Goal: Use online tool/utility: Utilize a website feature to perform a specific function

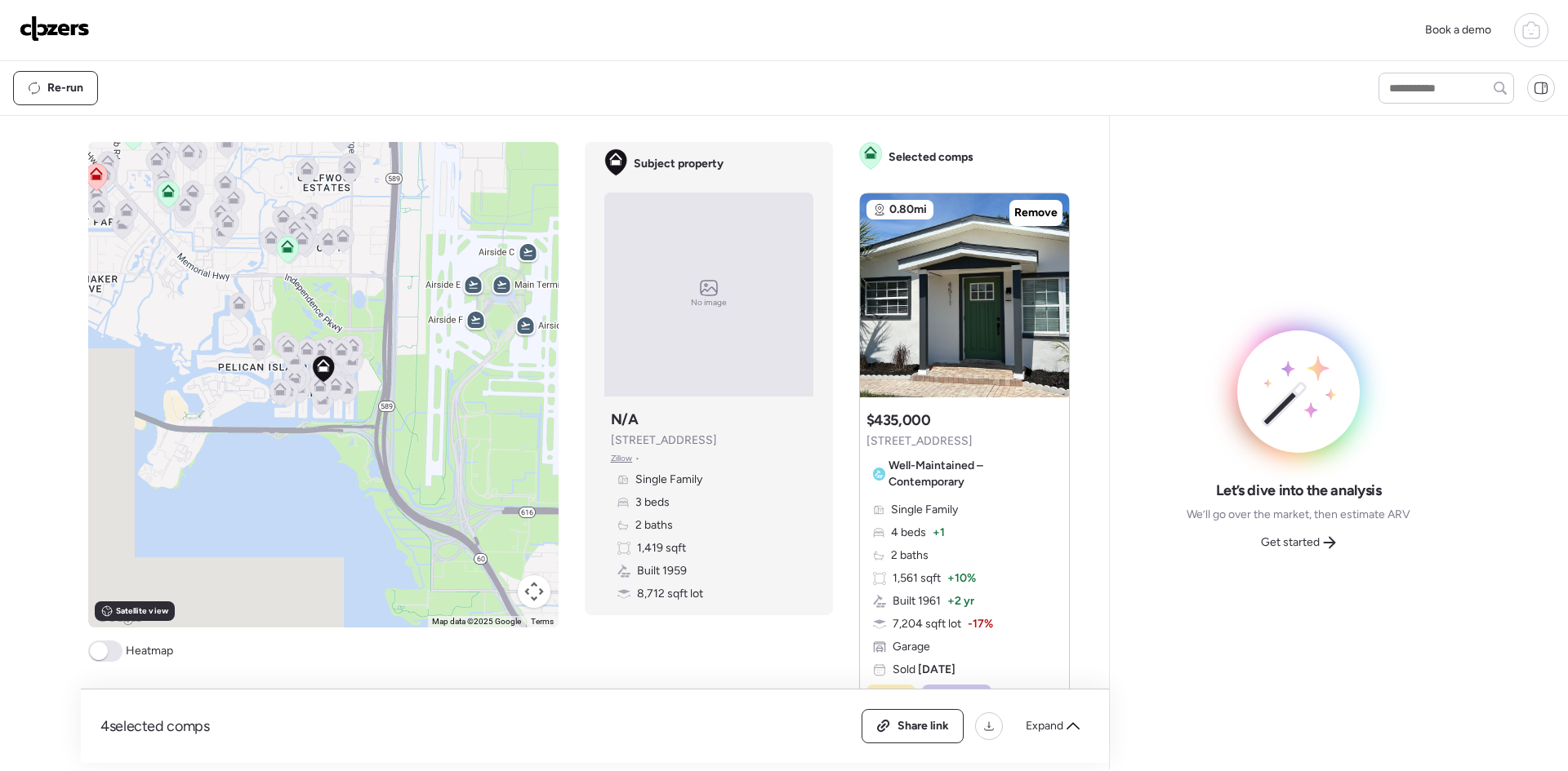
click at [53, 27] on img at bounding box center [55, 28] width 70 height 26
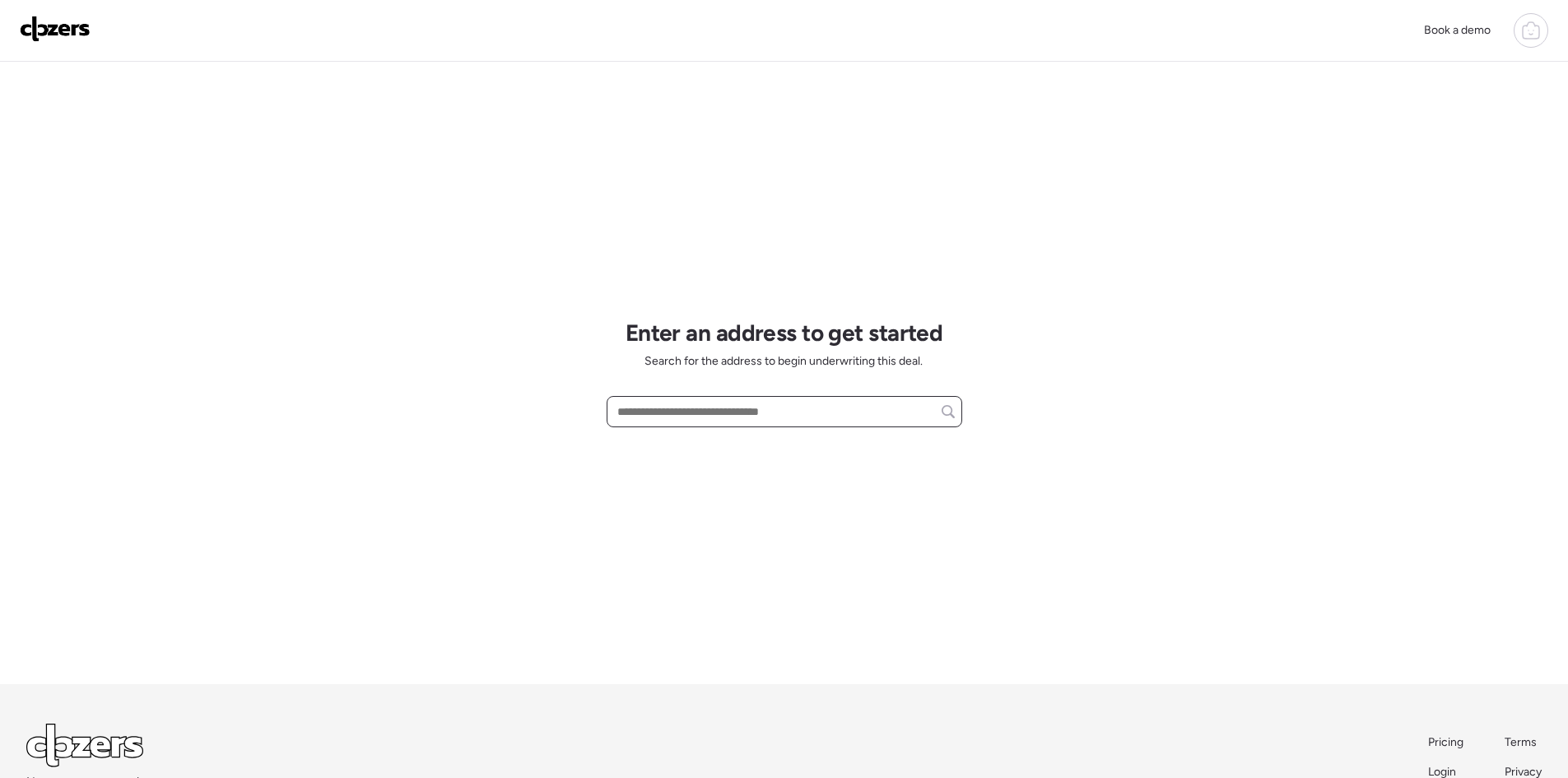
click at [687, 411] on input "text" at bounding box center [784, 411] width 341 height 23
paste input "**********"
drag, startPoint x: 856, startPoint y: 414, endPoint x: 820, endPoint y: 422, distance: 36.9
click at [820, 422] on input "**********" at bounding box center [784, 411] width 341 height 23
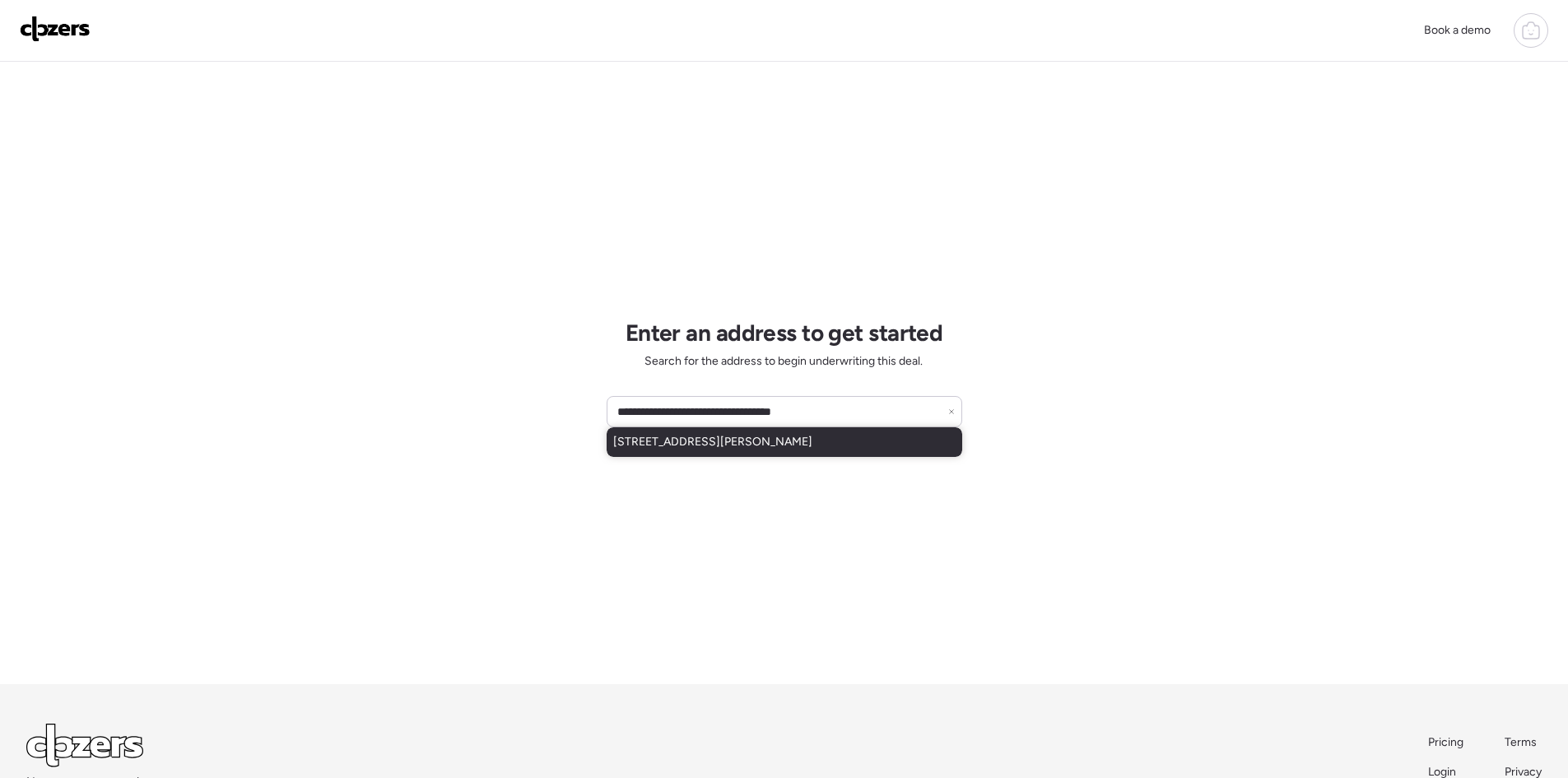
click at [792, 444] on span "[STREET_ADDRESS][PERSON_NAME]" at bounding box center [713, 443] width 199 height 16
type input "**********"
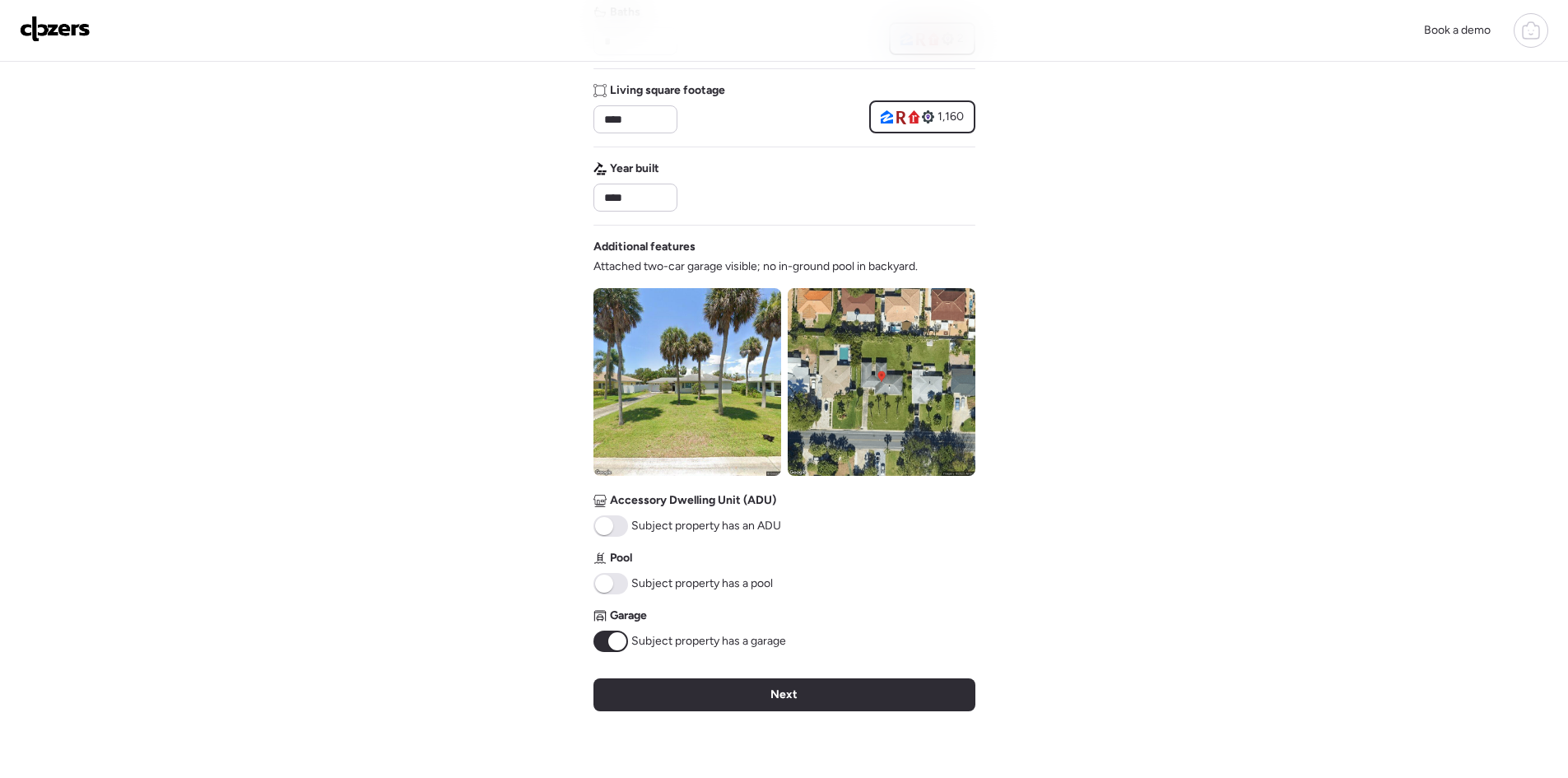
scroll to position [439, 0]
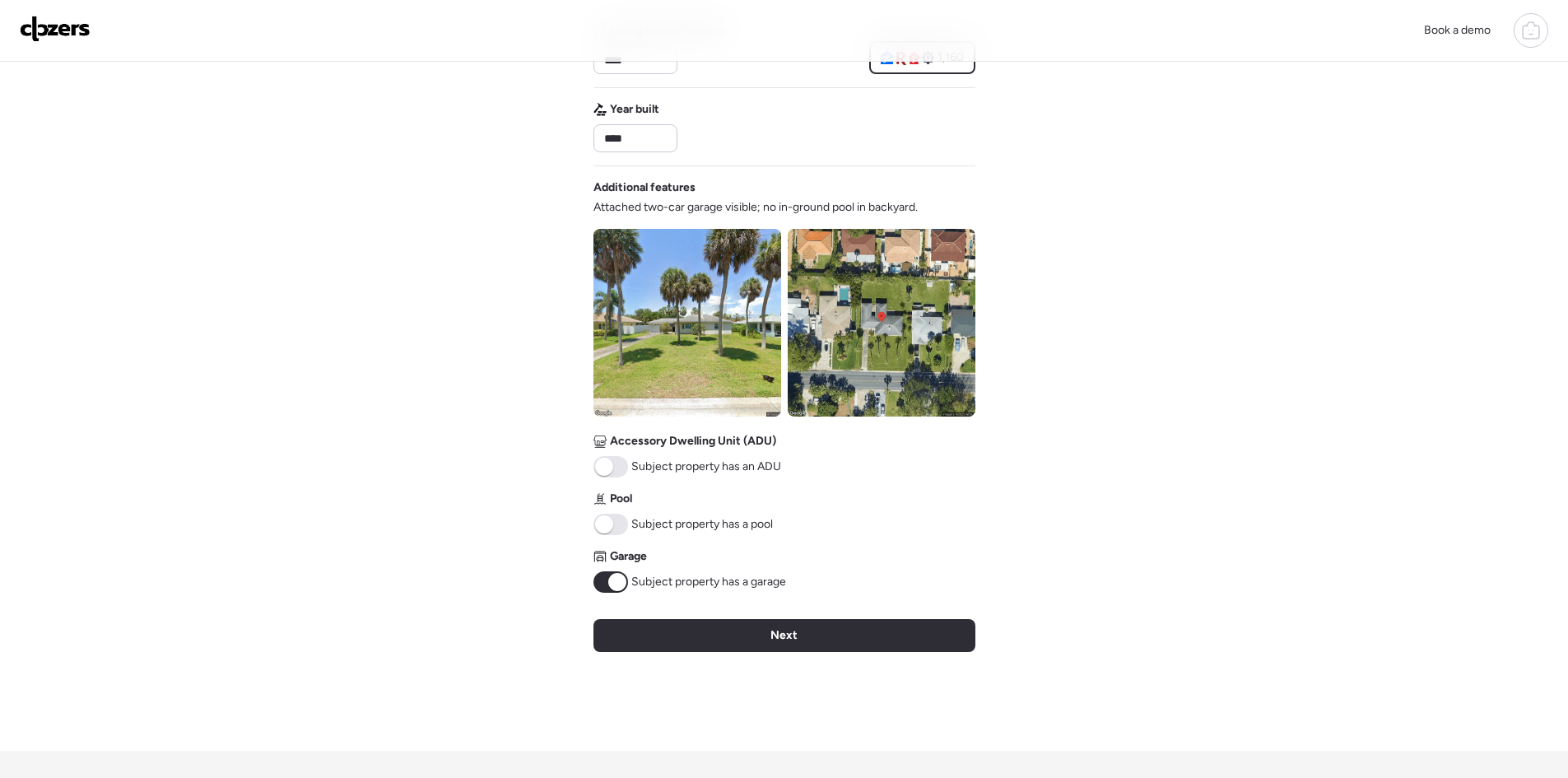
click at [800, 640] on div "Next" at bounding box center [784, 636] width 382 height 33
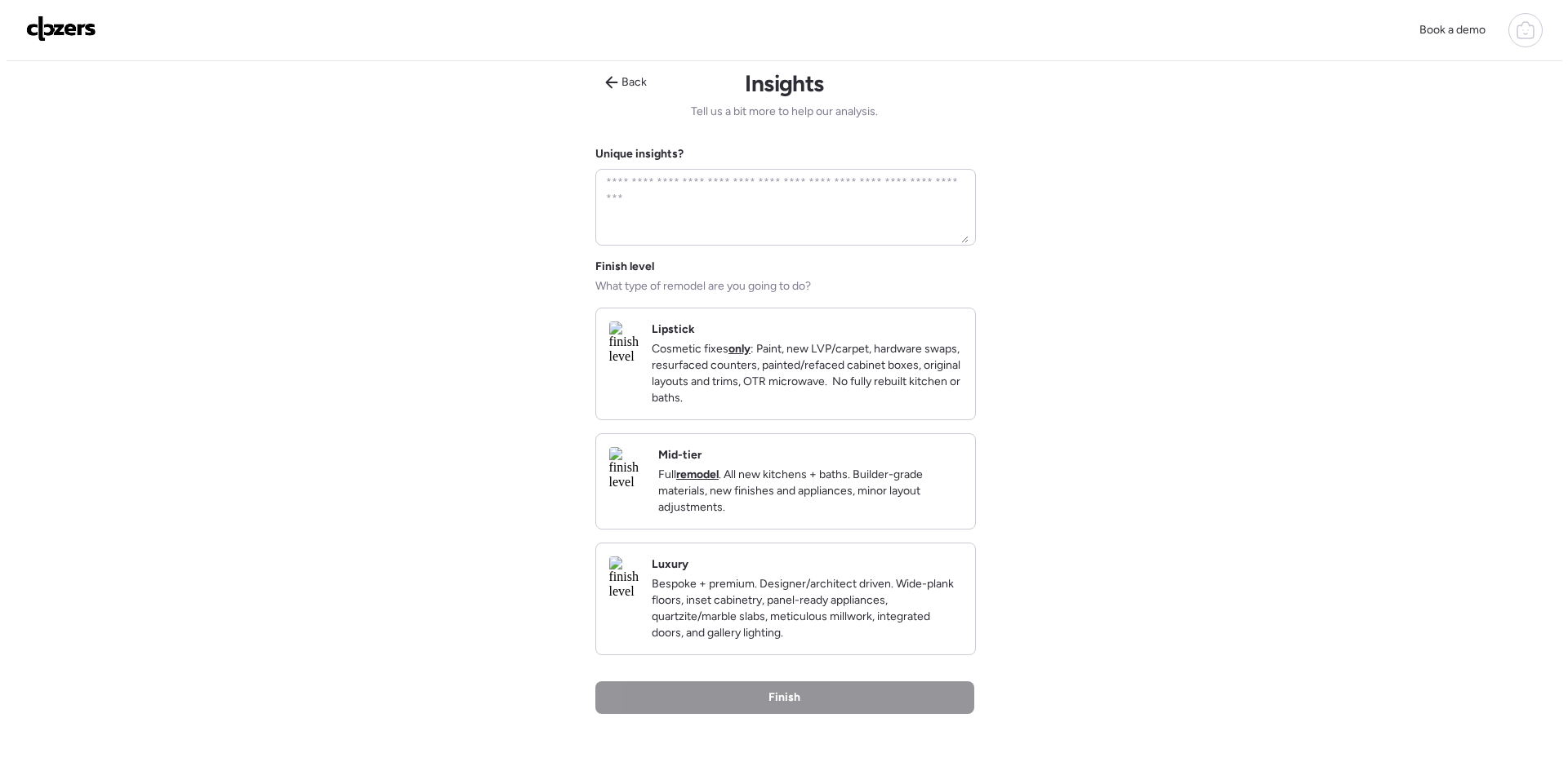
scroll to position [0, 0]
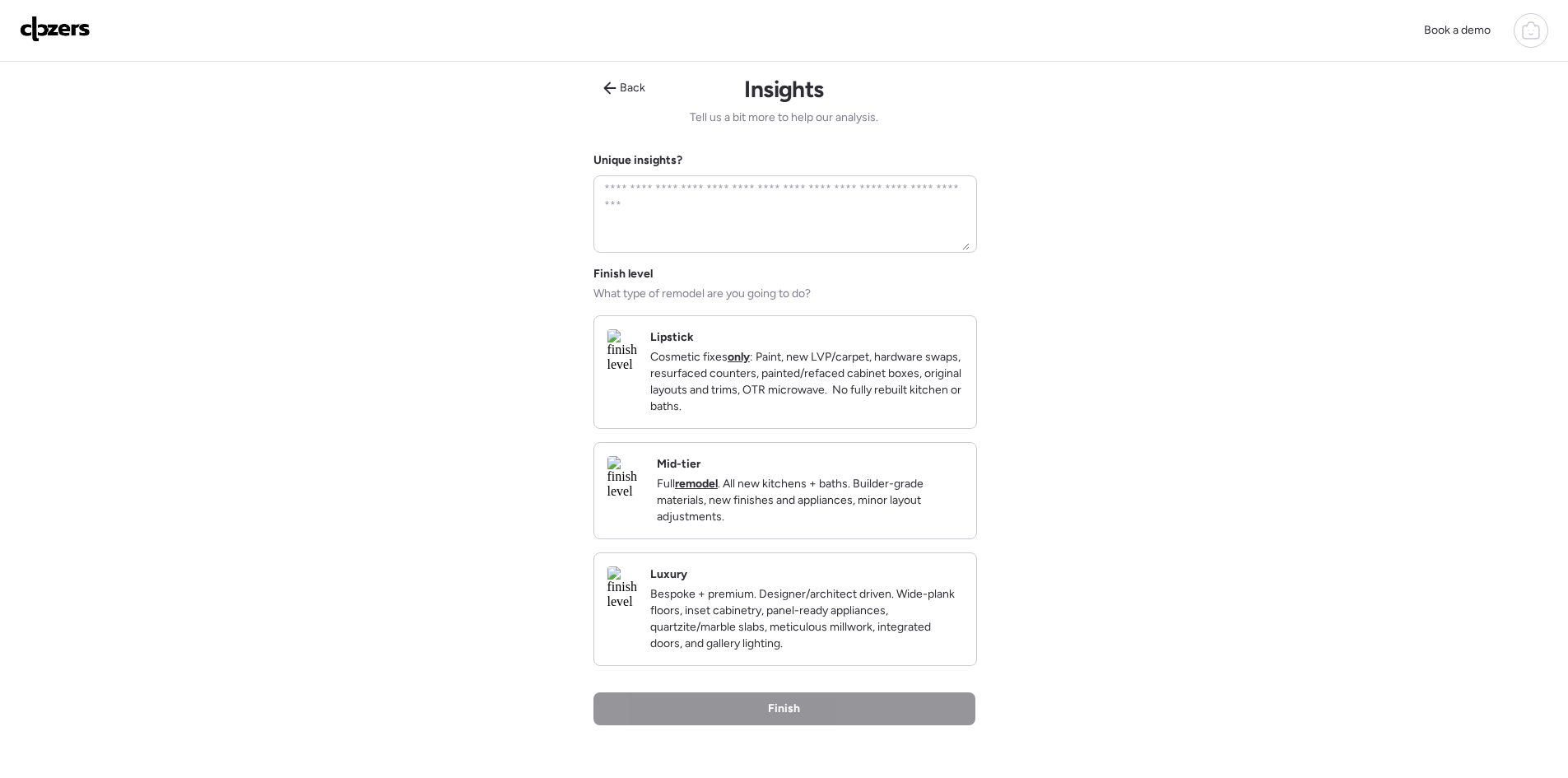
click at [833, 642] on p "Bespoke + premium. Designer/architect driven. Wide-plank floors, inset cabinetr…" at bounding box center [807, 619] width 313 height 66
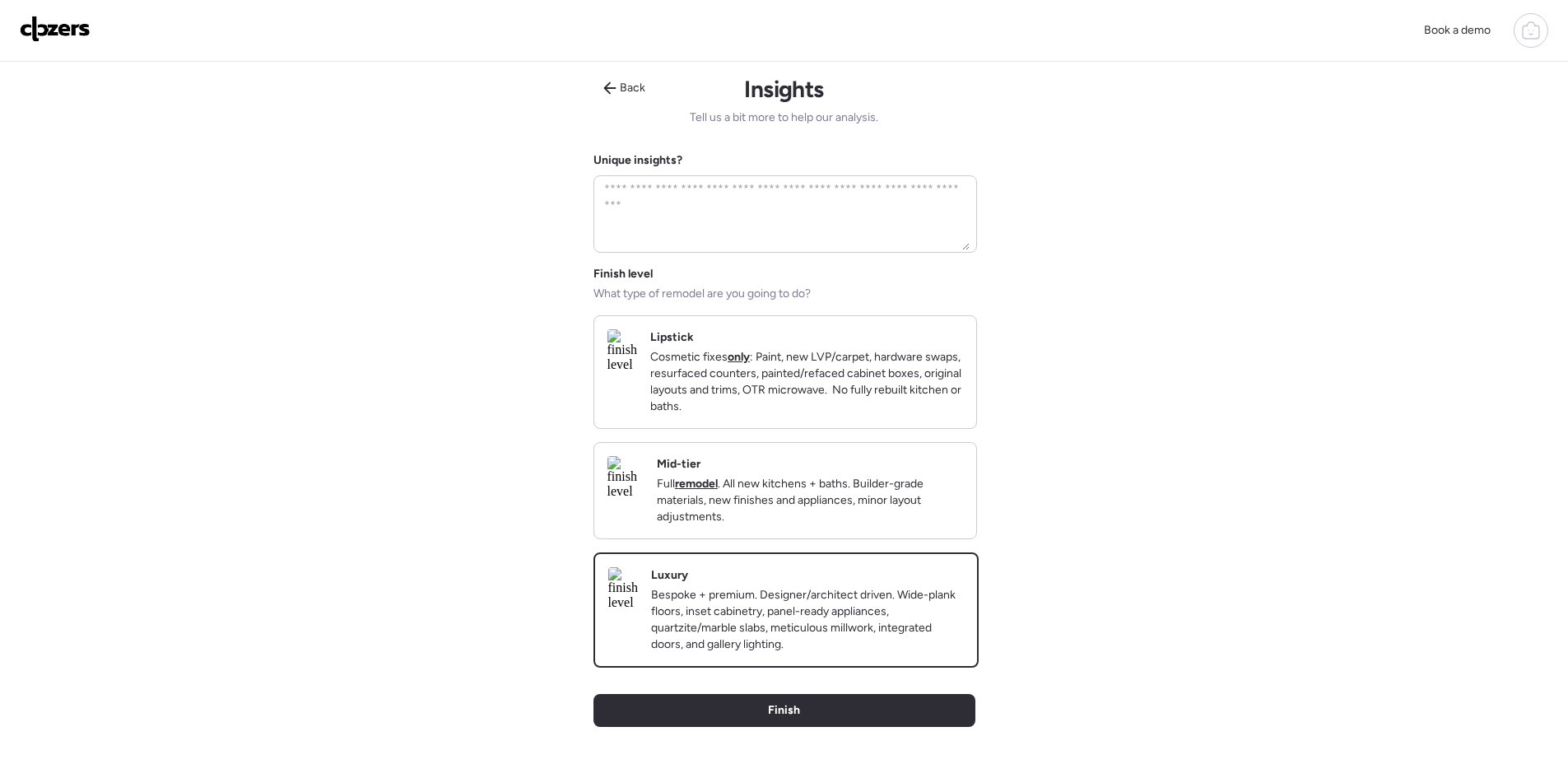
click at [833, 762] on div "Back Insights Tell us a bit more to help our analysis. Unique insights? Finish …" at bounding box center [784, 444] width 382 height 764
click at [833, 728] on div "Finish" at bounding box center [784, 711] width 382 height 33
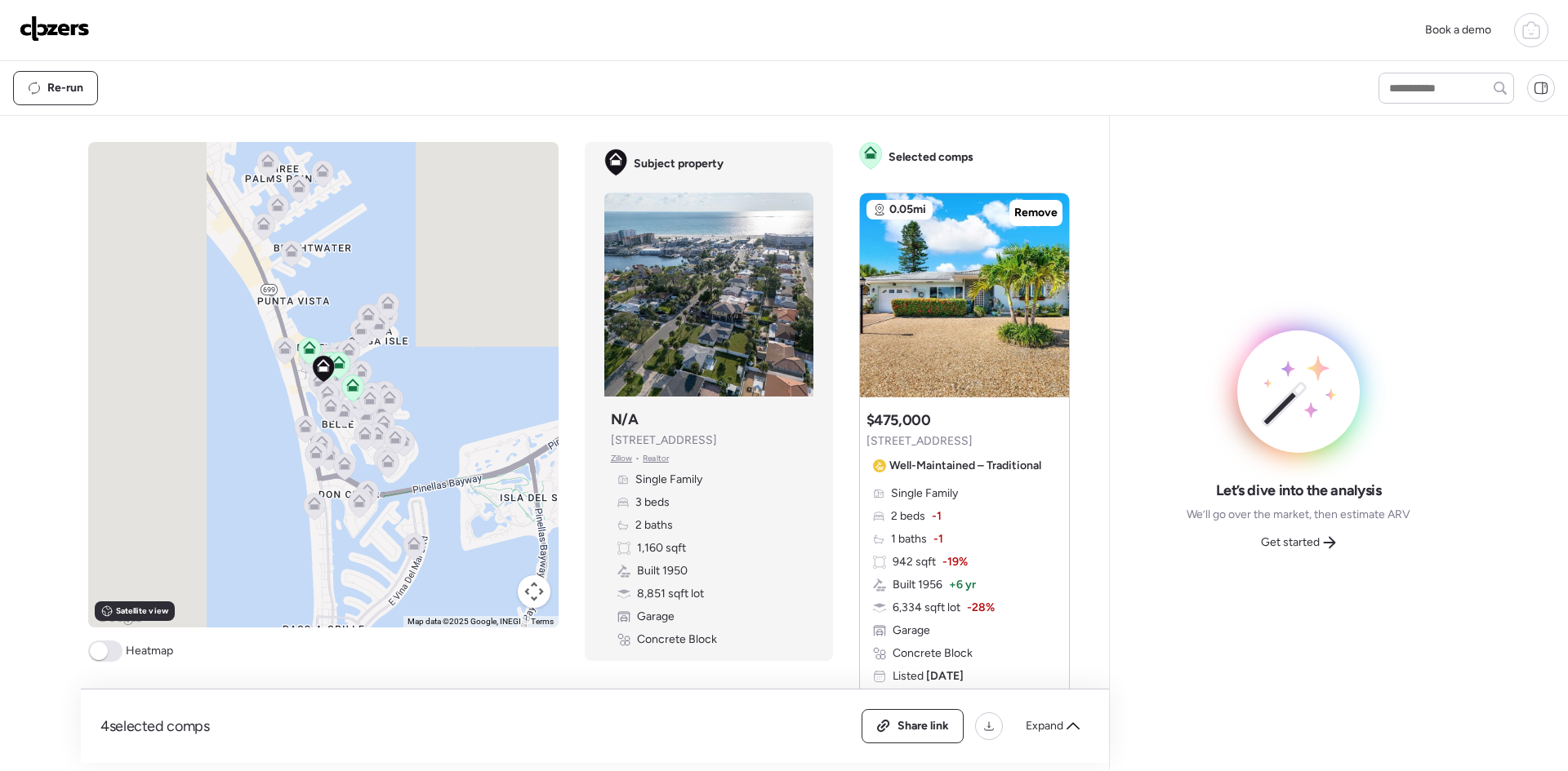
click at [1303, 542] on span "Get started" at bounding box center [1290, 543] width 59 height 16
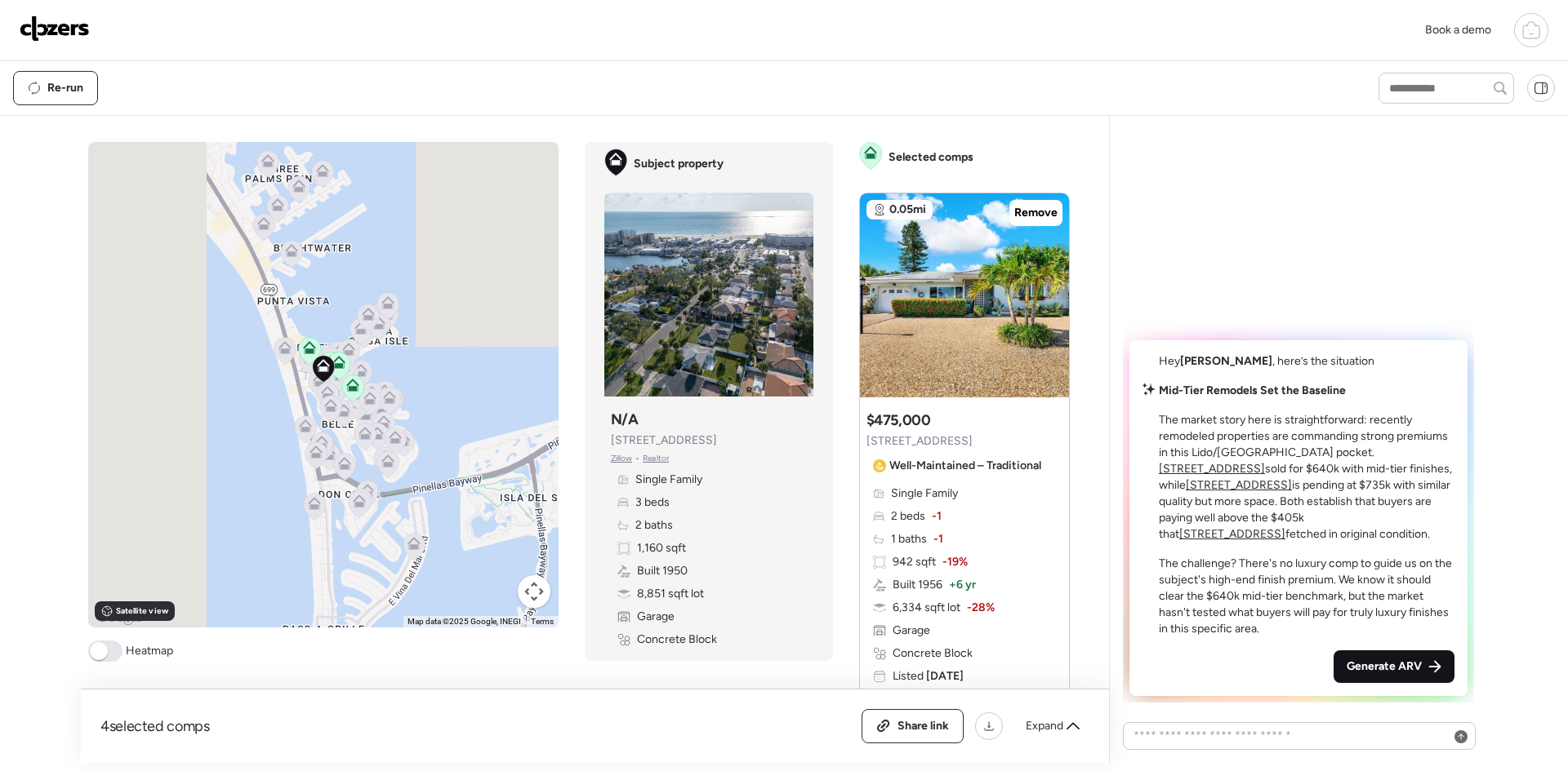
click at [1370, 664] on span "Generate ARV" at bounding box center [1384, 667] width 75 height 16
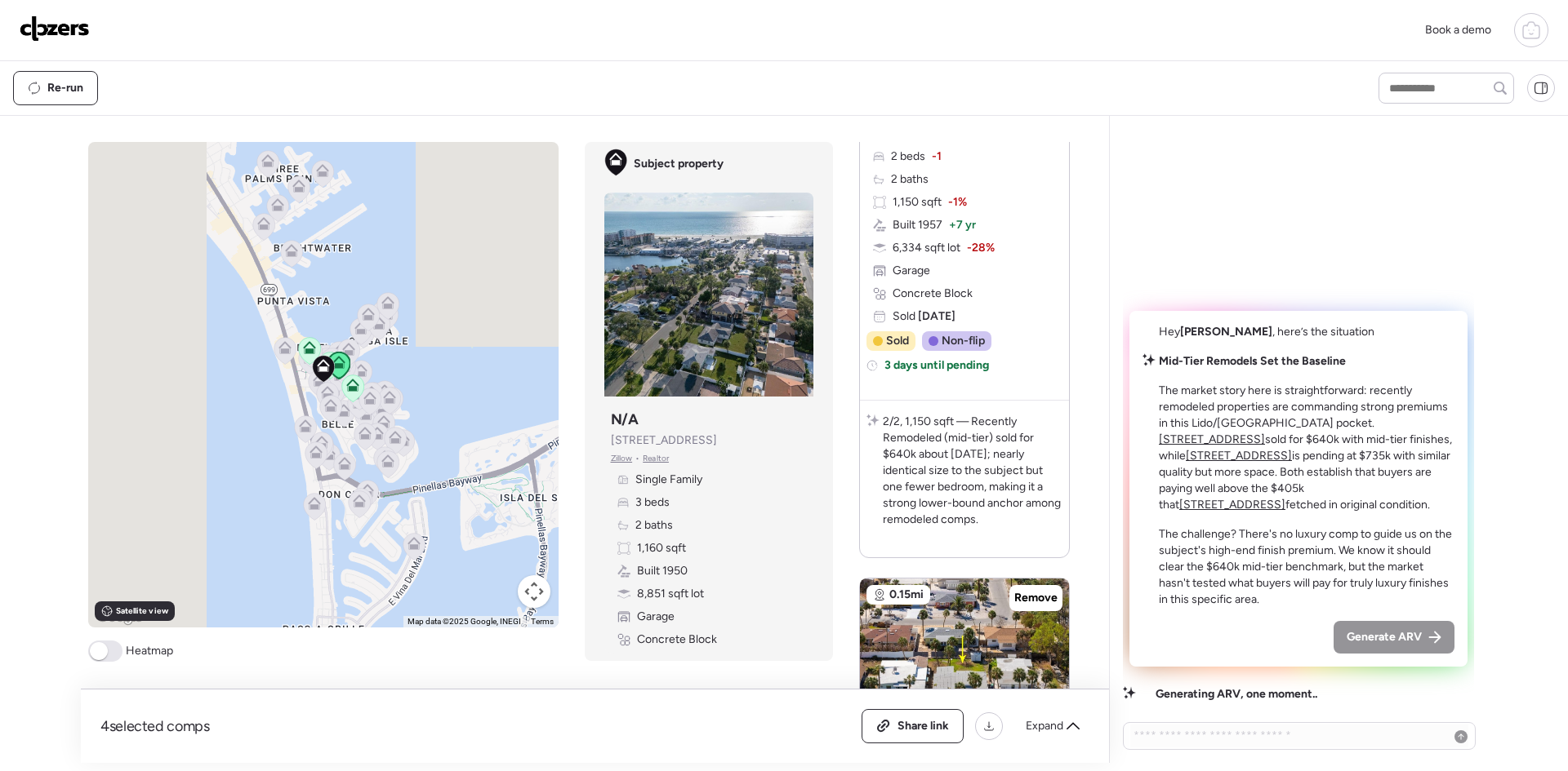
scroll to position [1632, 0]
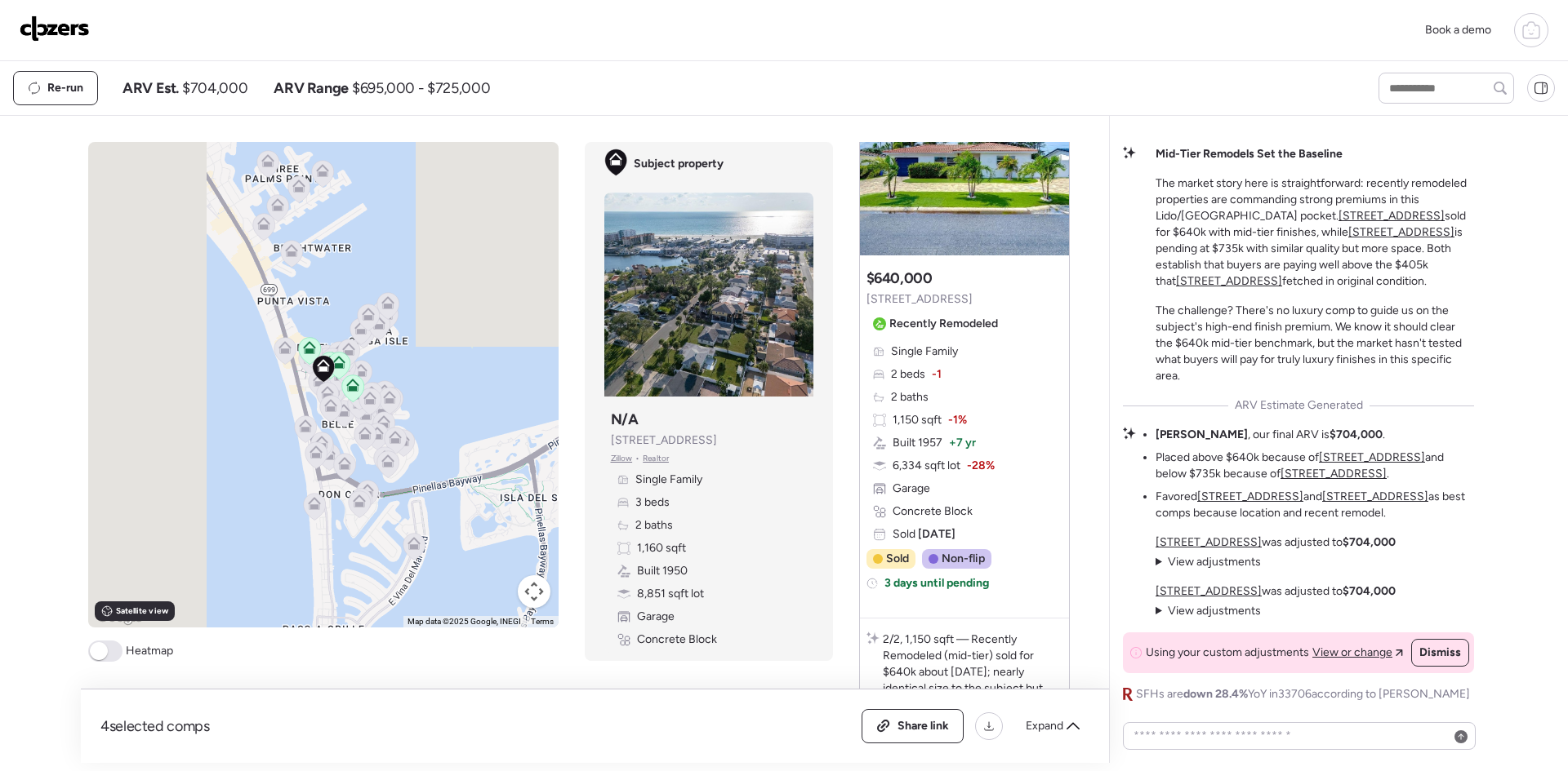
click at [1341, 458] on u "[STREET_ADDRESS]" at bounding box center [1371, 457] width 106 height 14
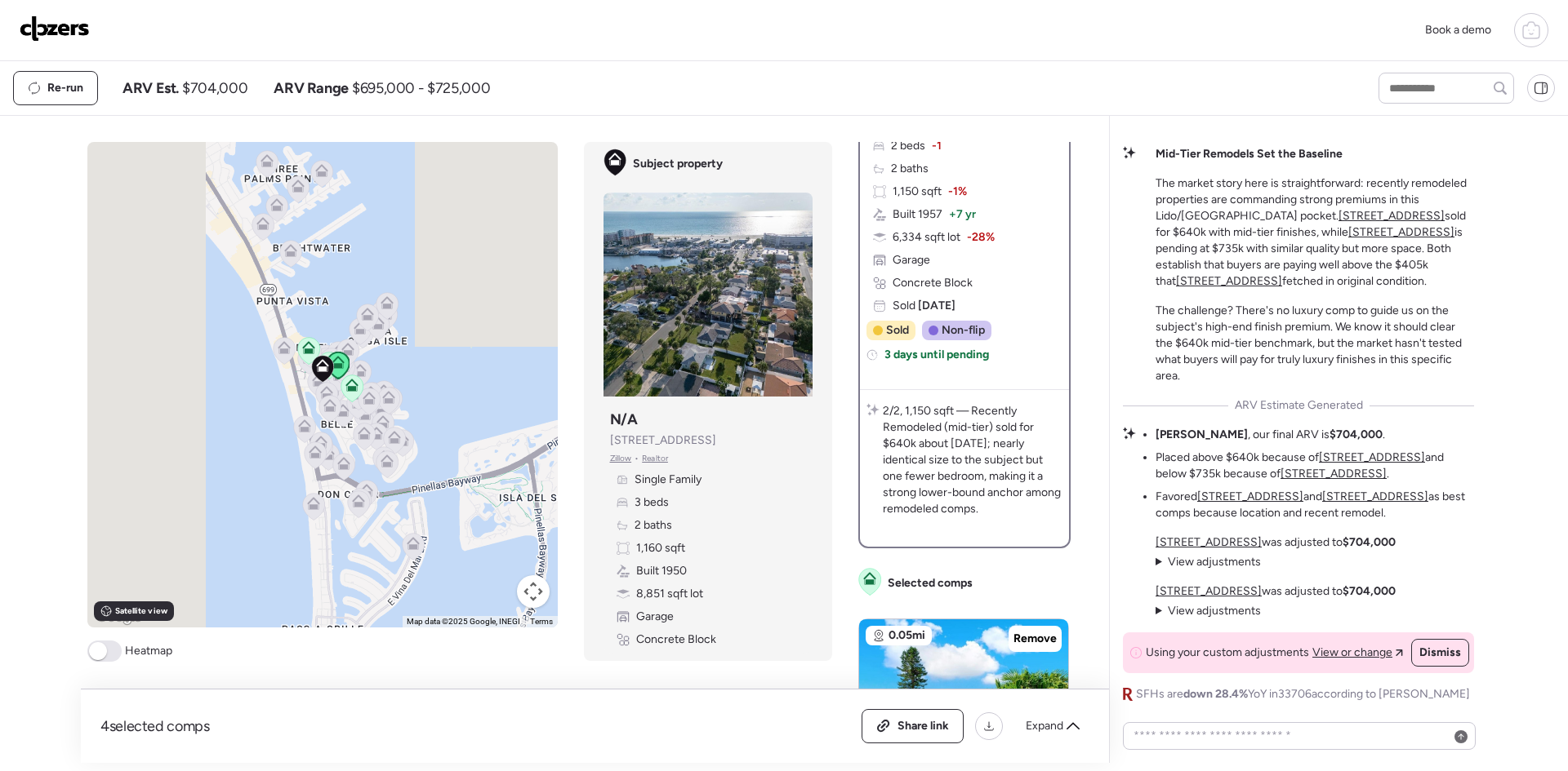
scroll to position [326, 0]
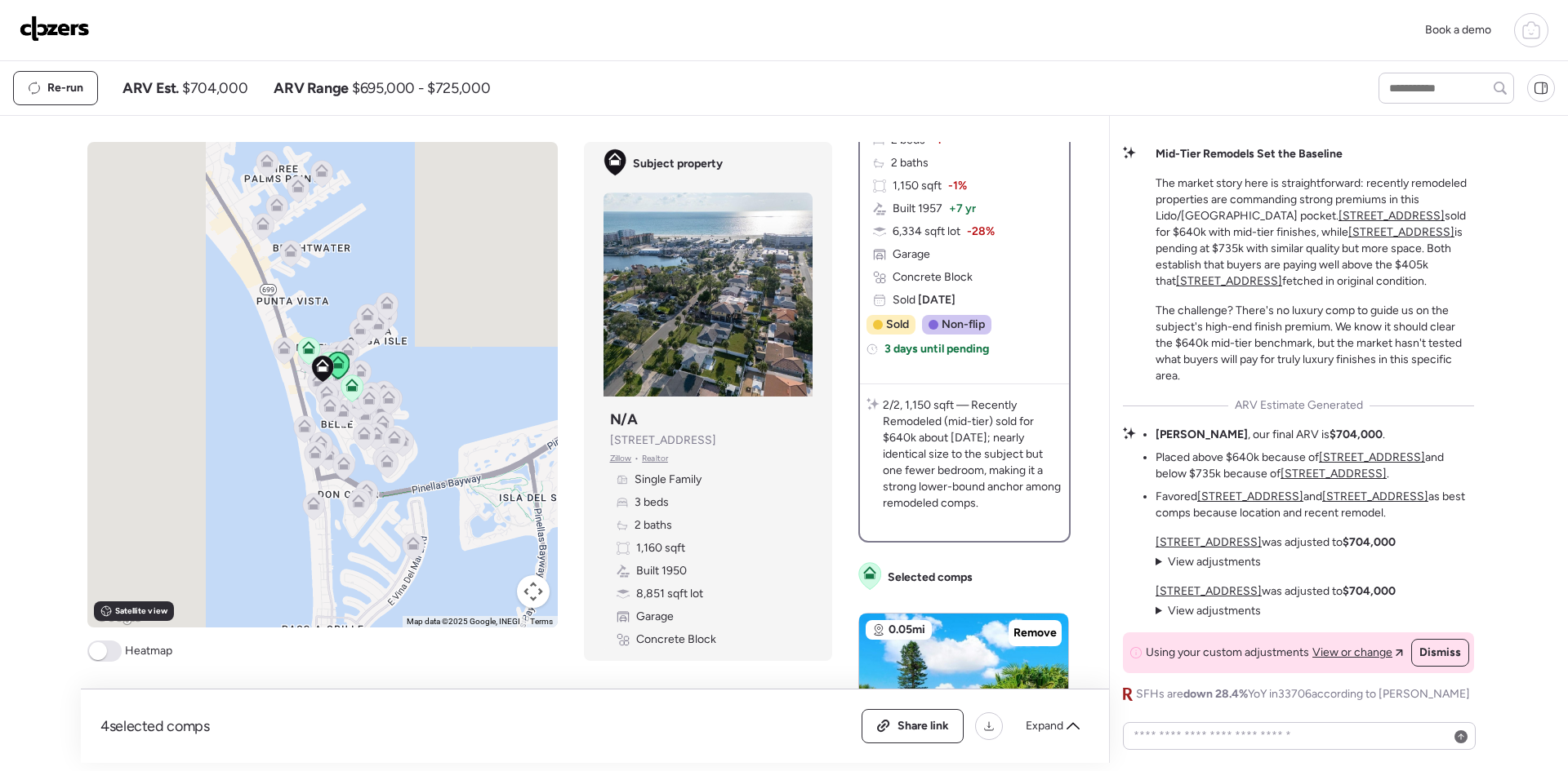
click at [954, 460] on p "2/2, 1,150 sqft — Recently Remodeled (mid-tier) sold for $640k about [DATE]; ne…" at bounding box center [973, 455] width 180 height 114
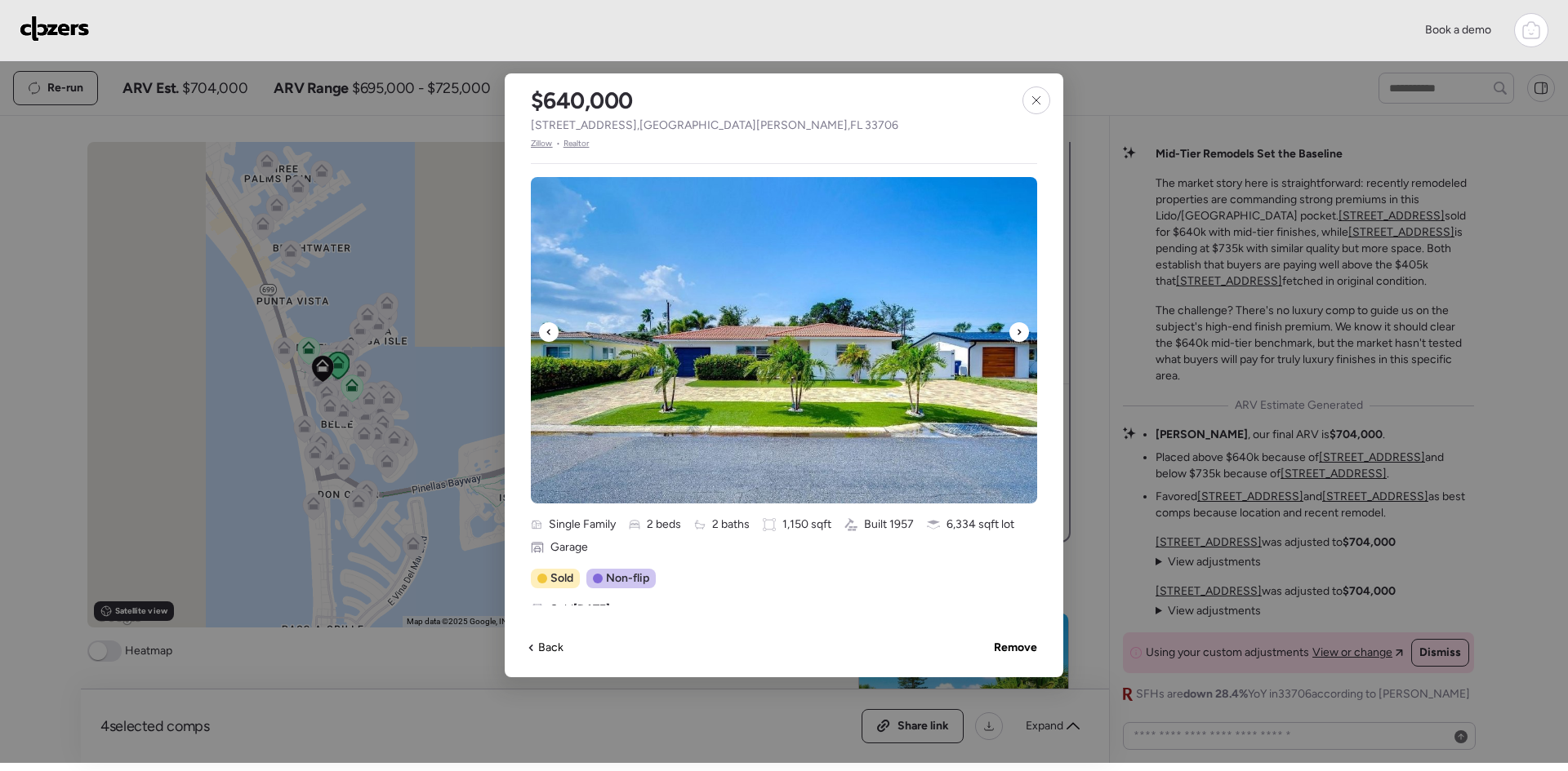
click at [1015, 334] on div at bounding box center [1019, 332] width 20 height 20
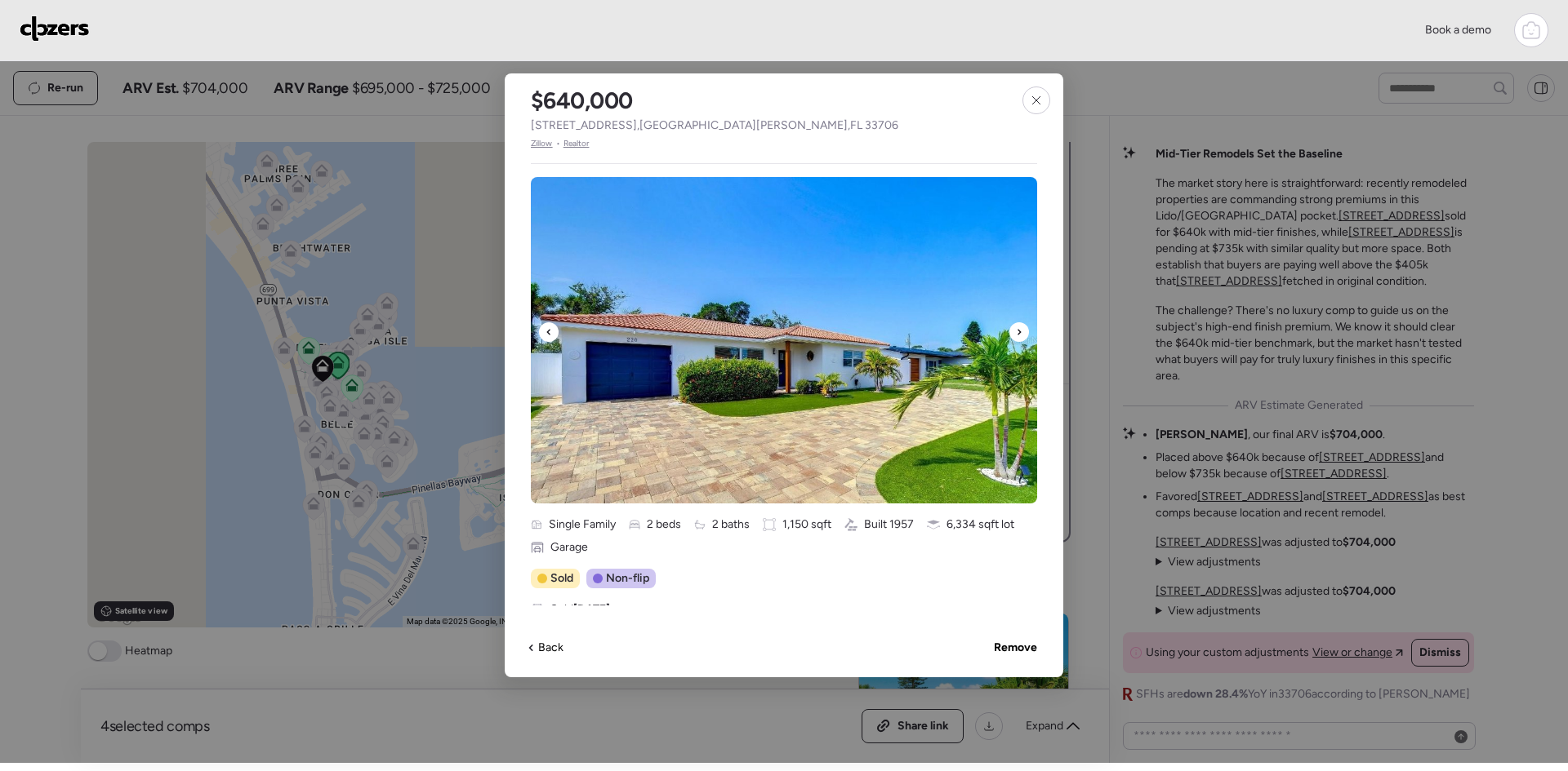
click at [1015, 334] on div at bounding box center [1019, 332] width 20 height 20
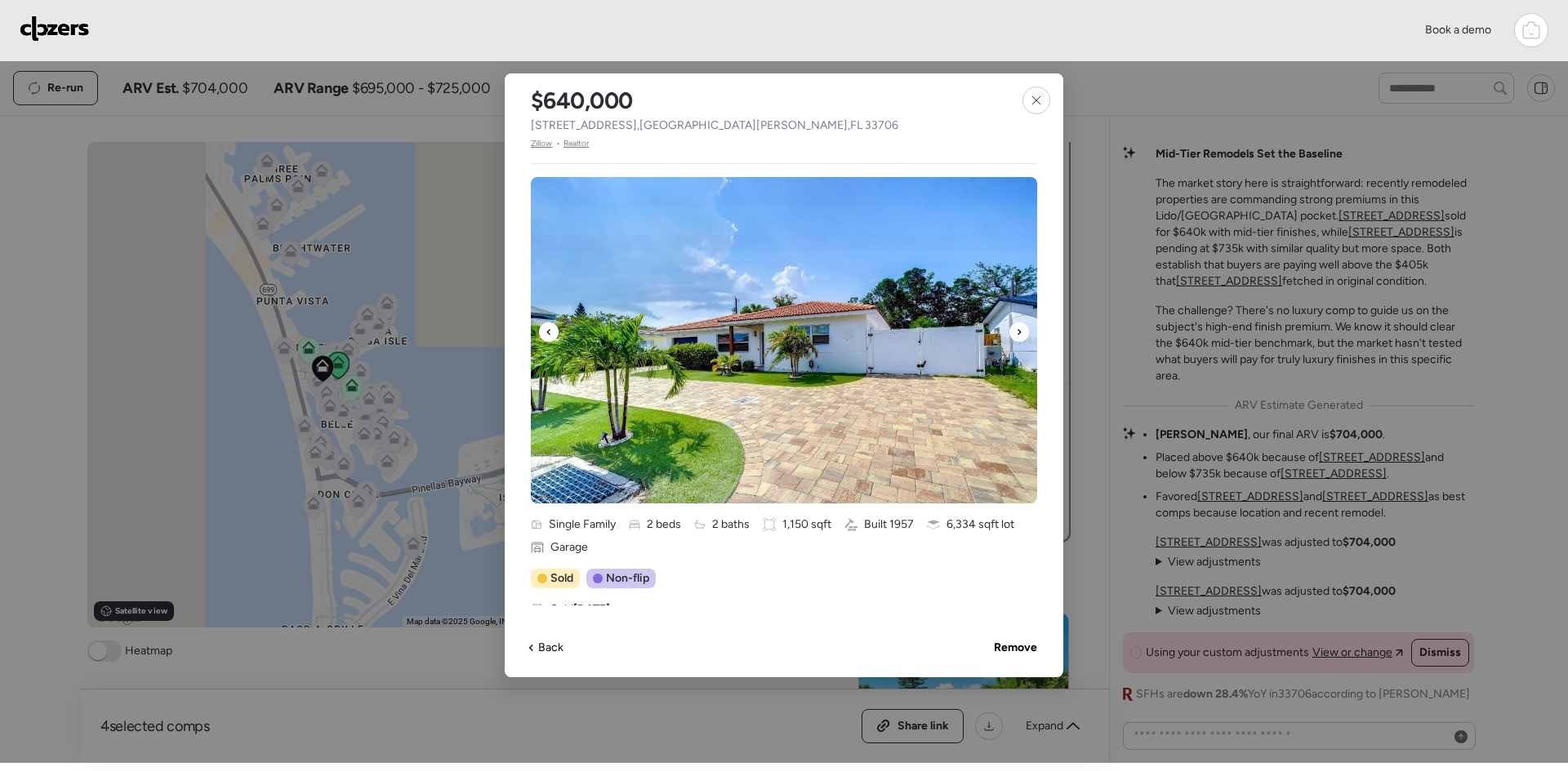
click at [1015, 334] on div at bounding box center [1019, 332] width 20 height 20
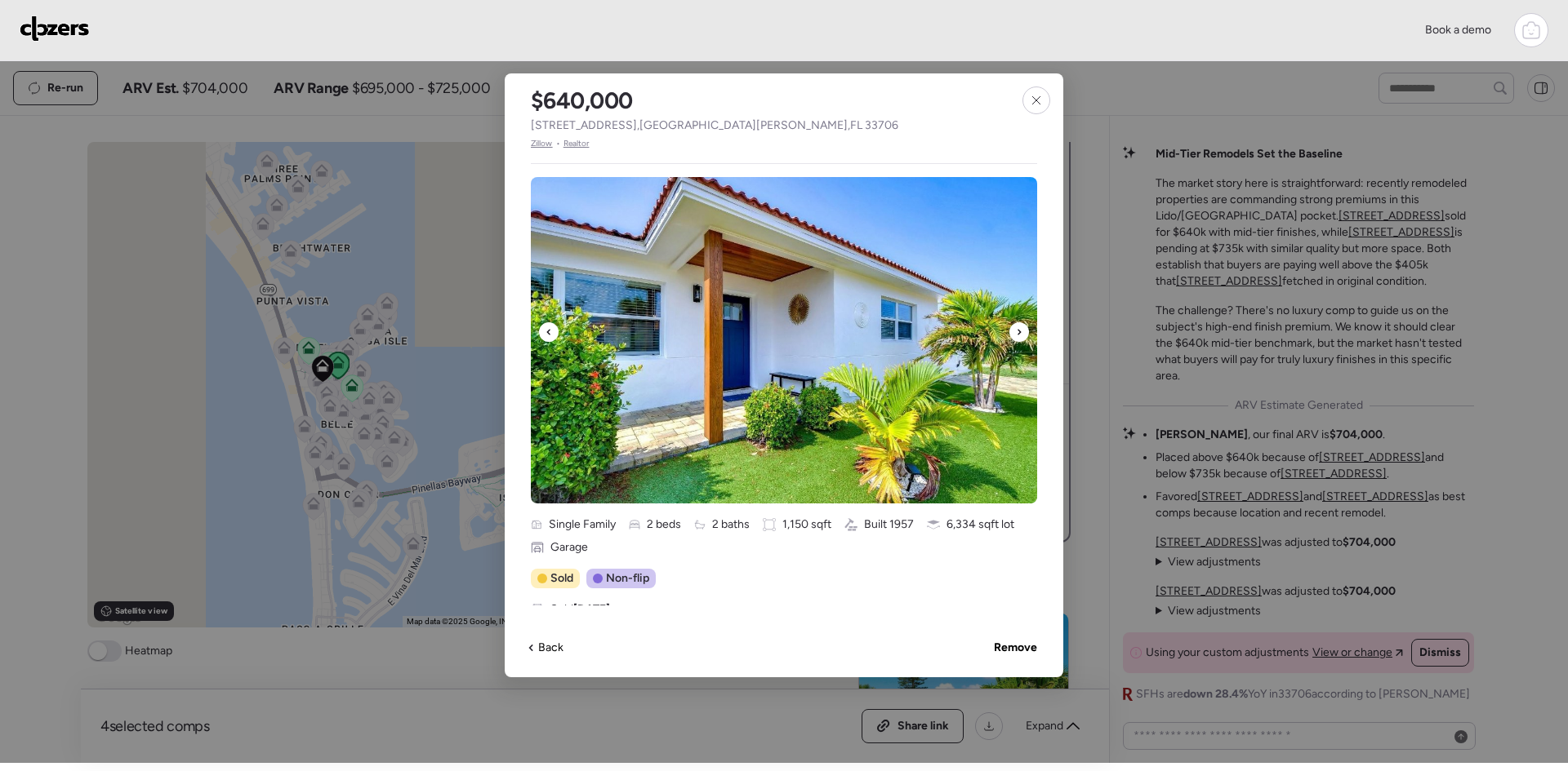
click at [1015, 334] on div at bounding box center [1019, 332] width 20 height 20
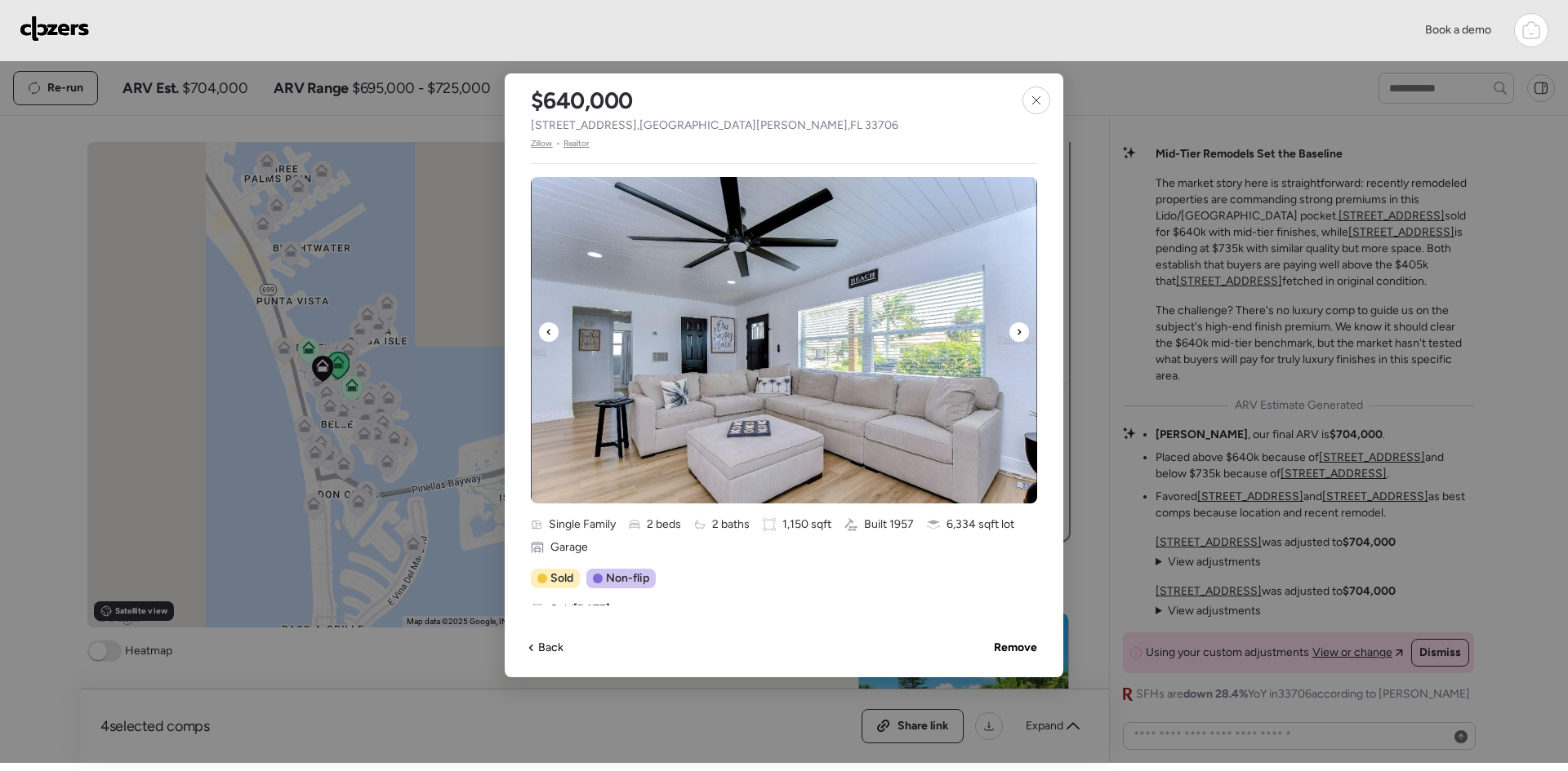
click at [1015, 334] on div at bounding box center [1019, 332] width 20 height 20
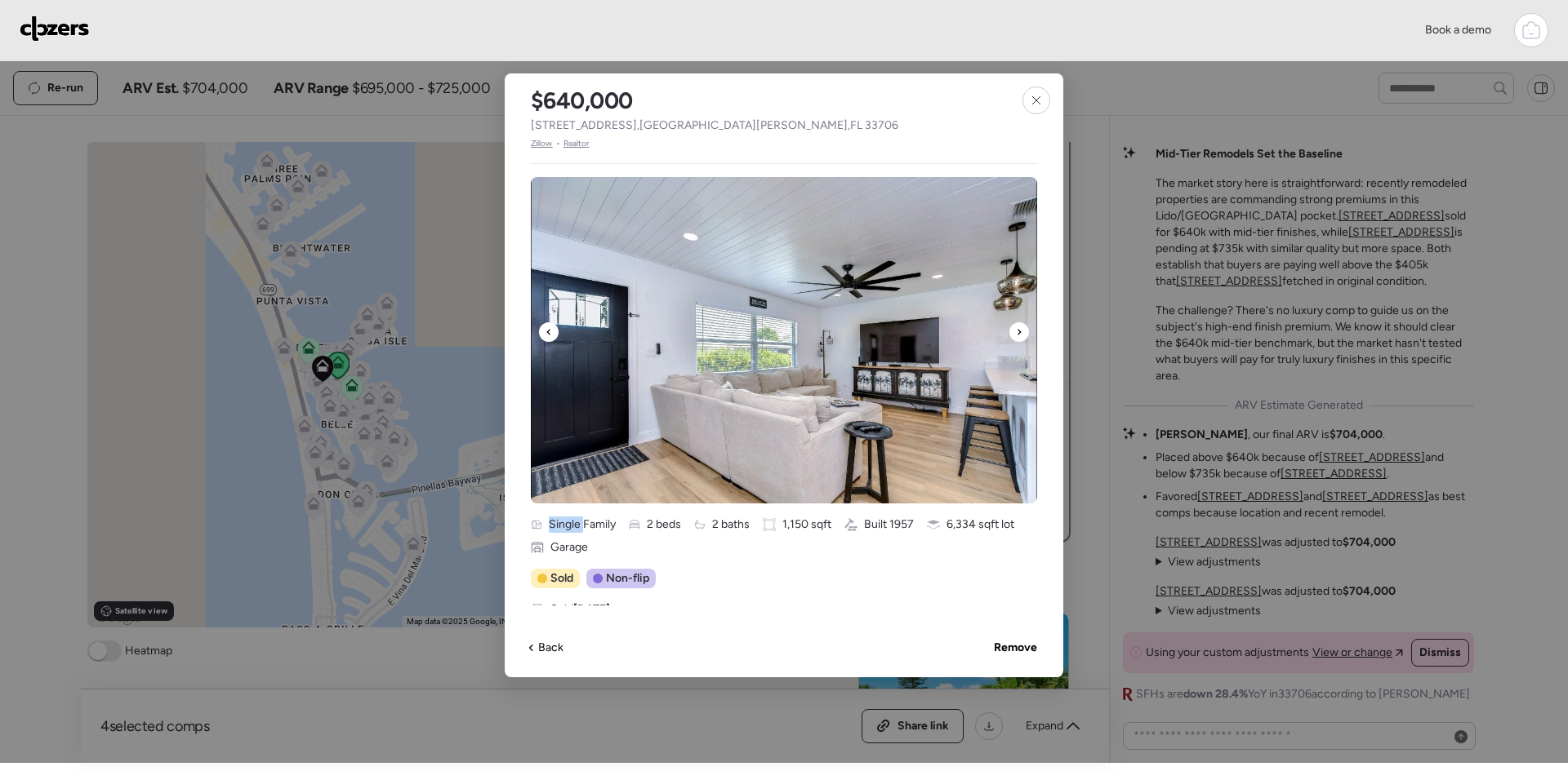
click at [1015, 334] on div at bounding box center [1019, 332] width 20 height 20
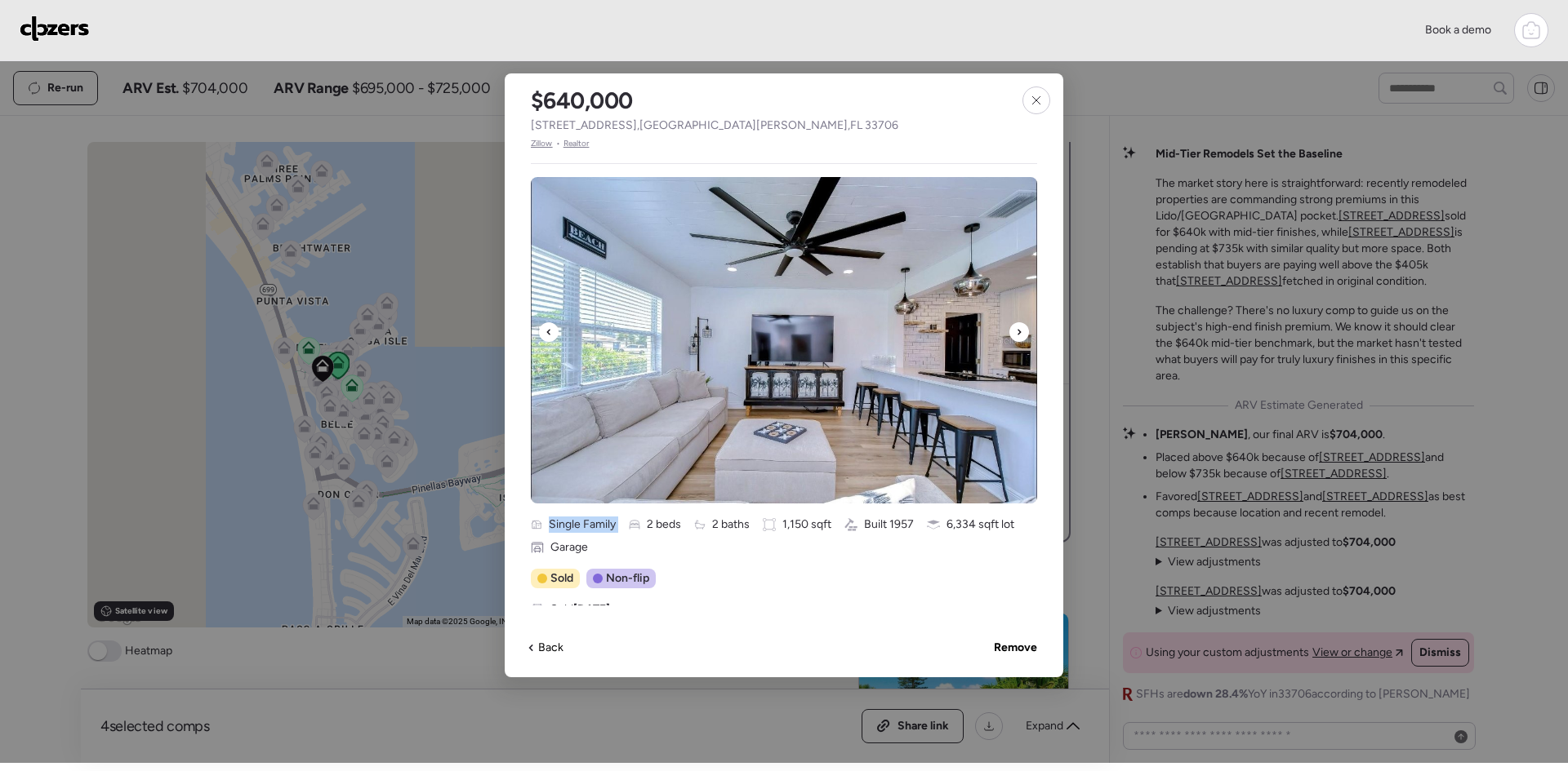
click at [1015, 334] on div at bounding box center [1019, 332] width 20 height 20
click at [1015, 333] on div at bounding box center [1019, 332] width 20 height 20
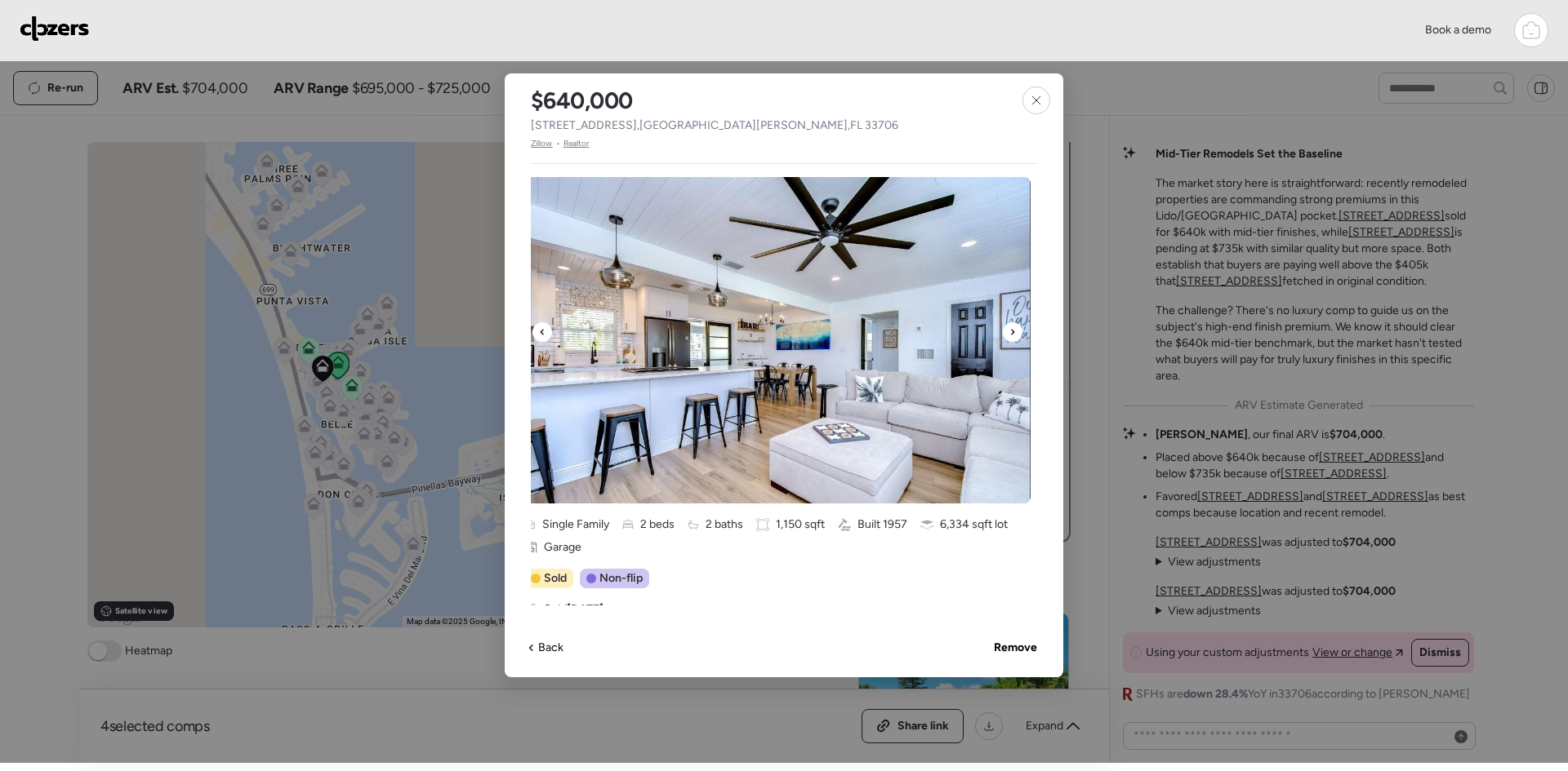
click at [1015, 333] on div at bounding box center [1013, 332] width 20 height 20
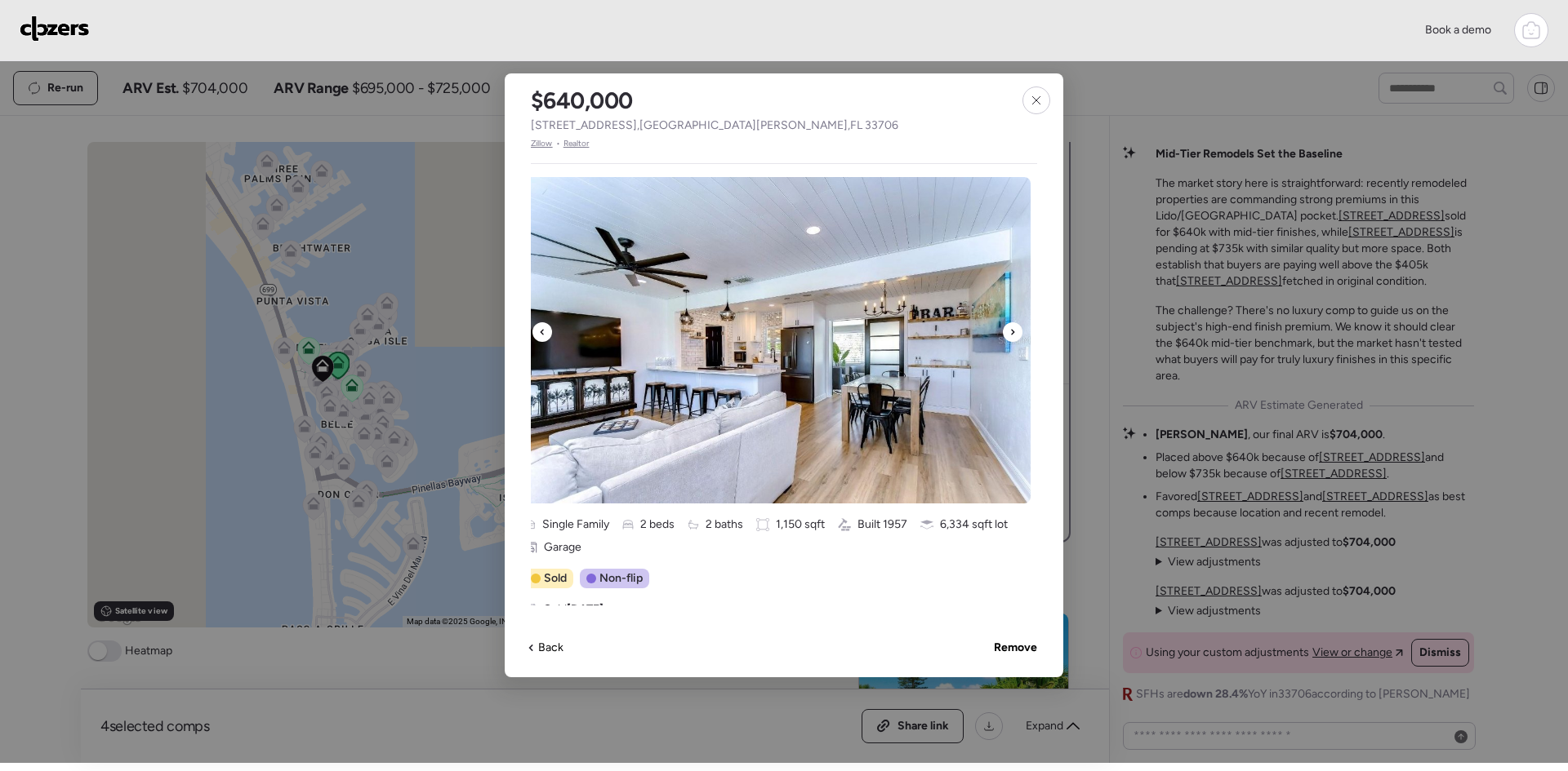
click at [1015, 333] on div at bounding box center [1013, 332] width 20 height 20
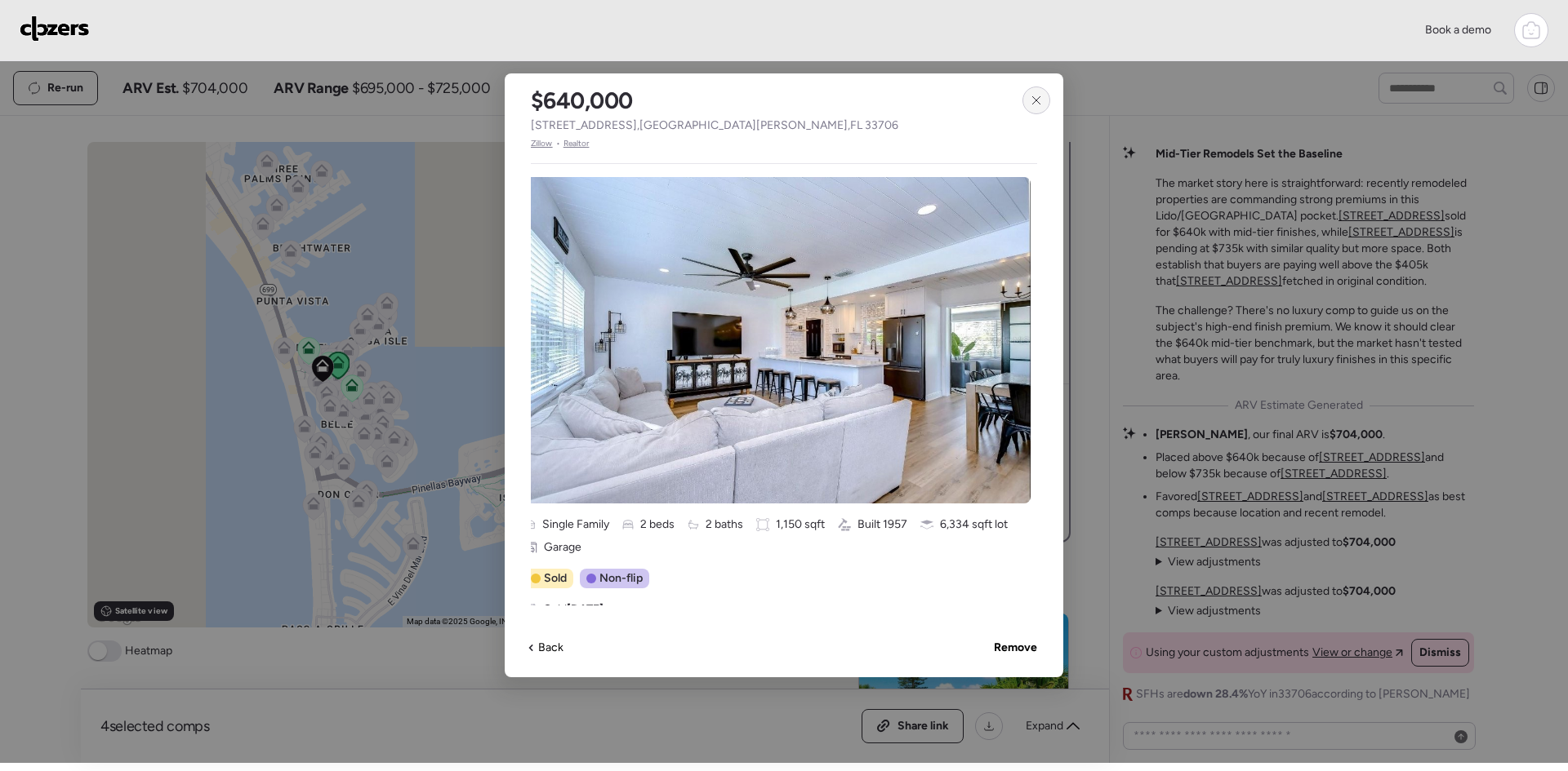
click at [1043, 97] on div at bounding box center [1036, 100] width 28 height 28
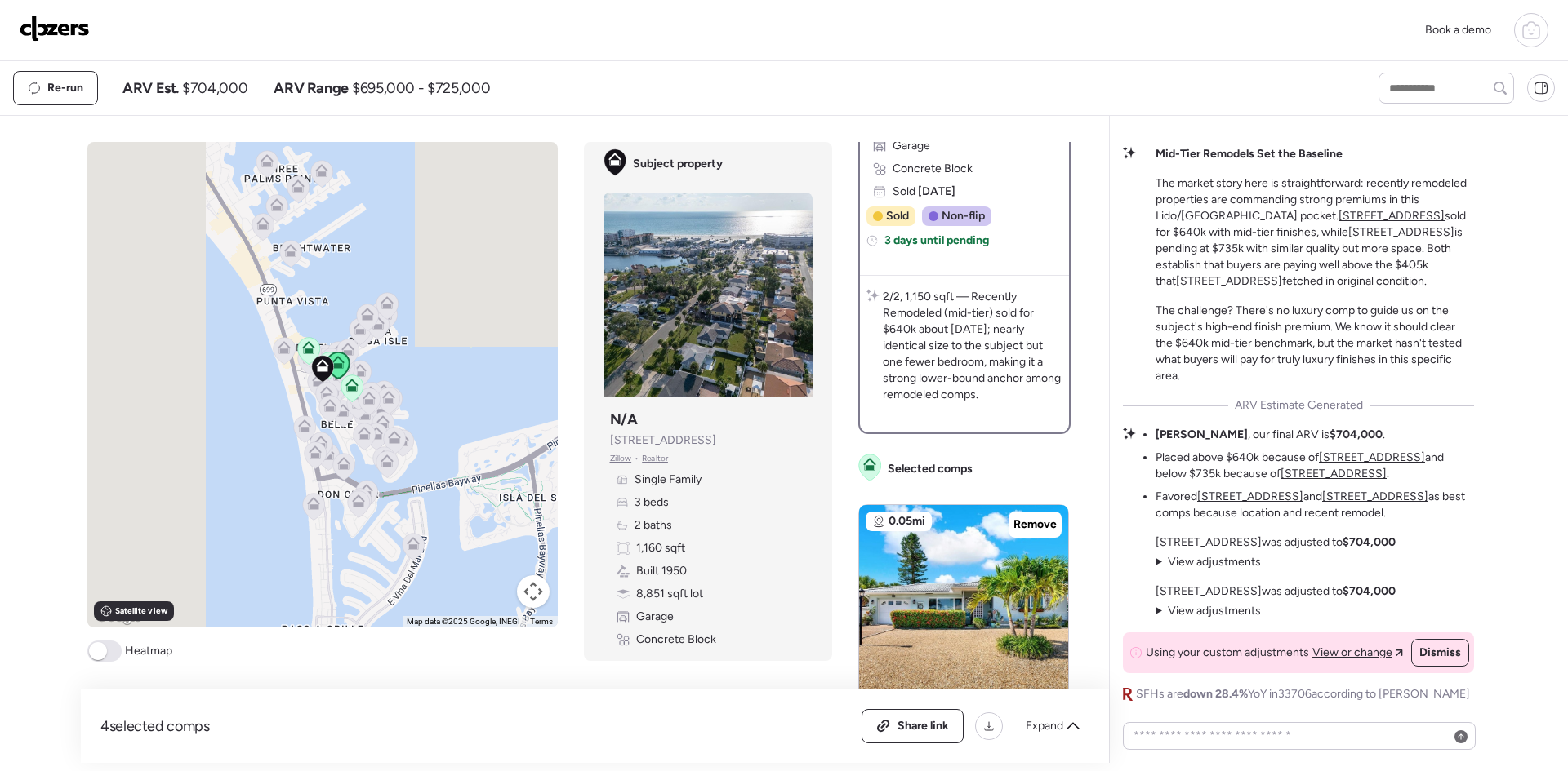
scroll to position [0, 0]
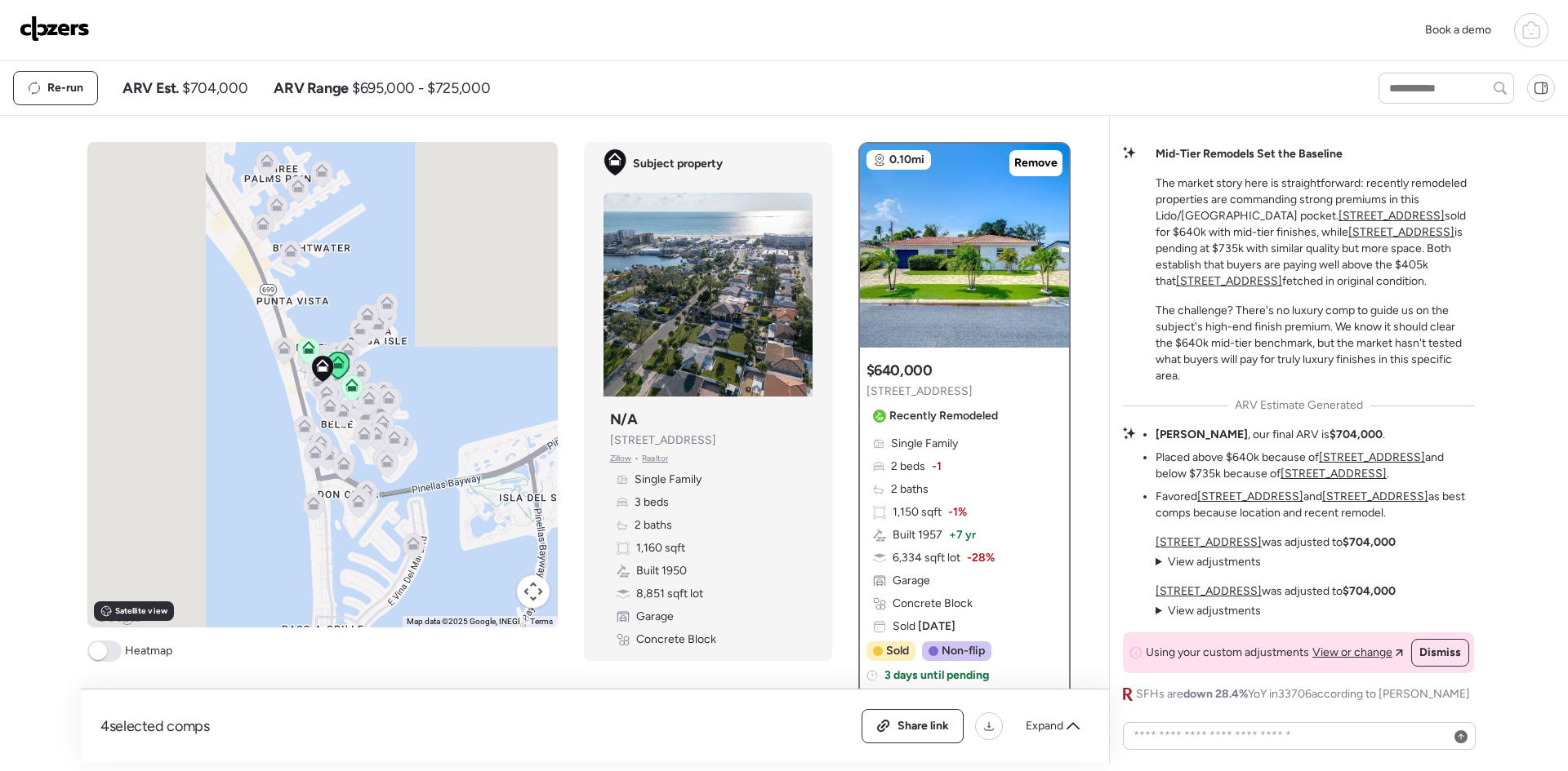
click at [77, 34] on img at bounding box center [55, 28] width 70 height 26
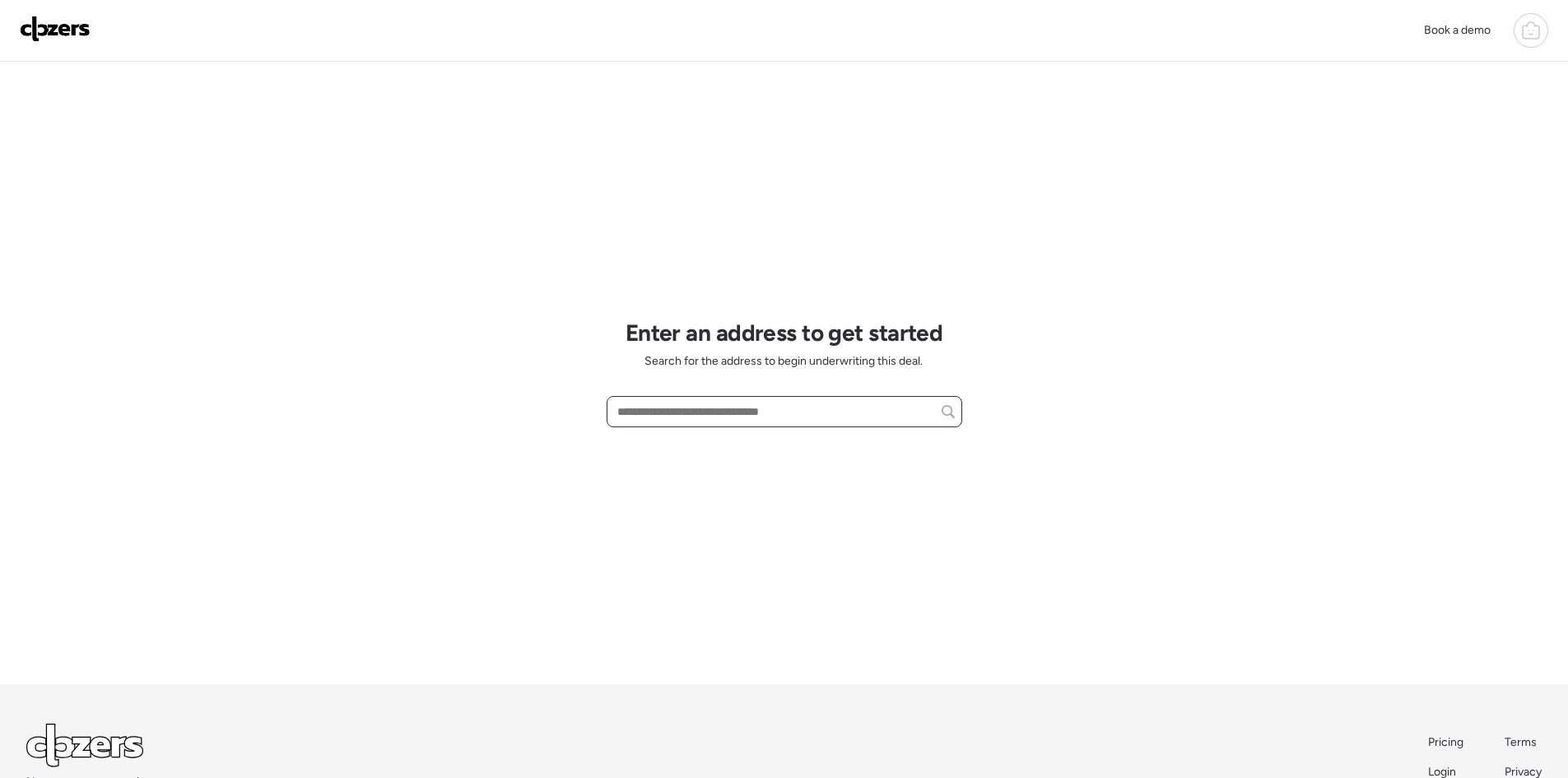
click at [681, 402] on input "text" at bounding box center [784, 411] width 341 height 23
paste input "**********"
click at [758, 444] on span "7208 Kingsbury Cir, Tampa, FL, 33610" at bounding box center [713, 443] width 199 height 16
type input "**********"
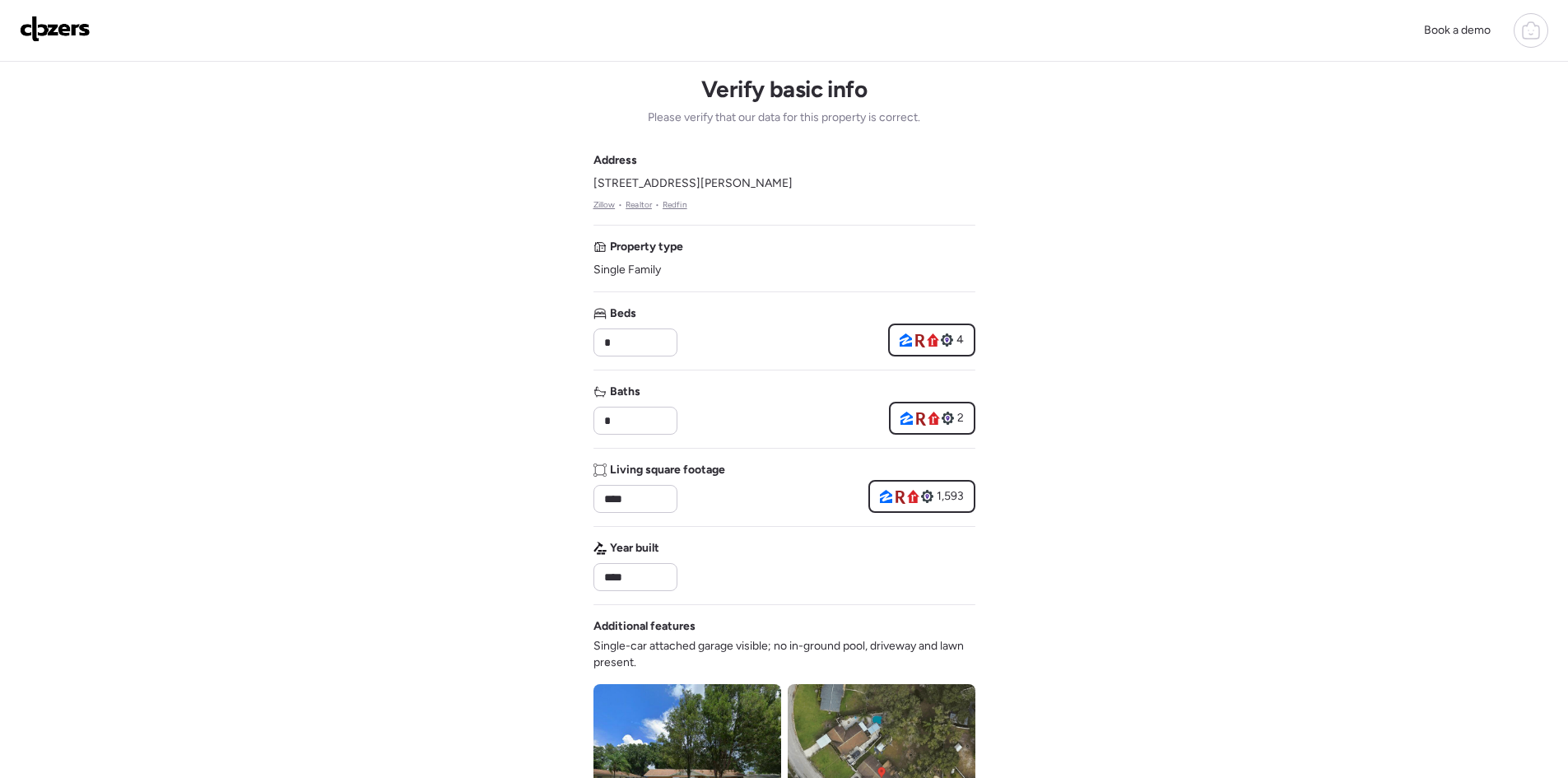
drag, startPoint x: 799, startPoint y: 188, endPoint x: 594, endPoint y: 181, distance: 205.1
click at [594, 181] on div "Address 7208 Kingsbury Cir, Tampa, FL 33610 Zillow • Realtor • Redfin" at bounding box center [784, 181] width 382 height 60
copy span "7208 Kingsbury Cir, Tampa, FL 33610"
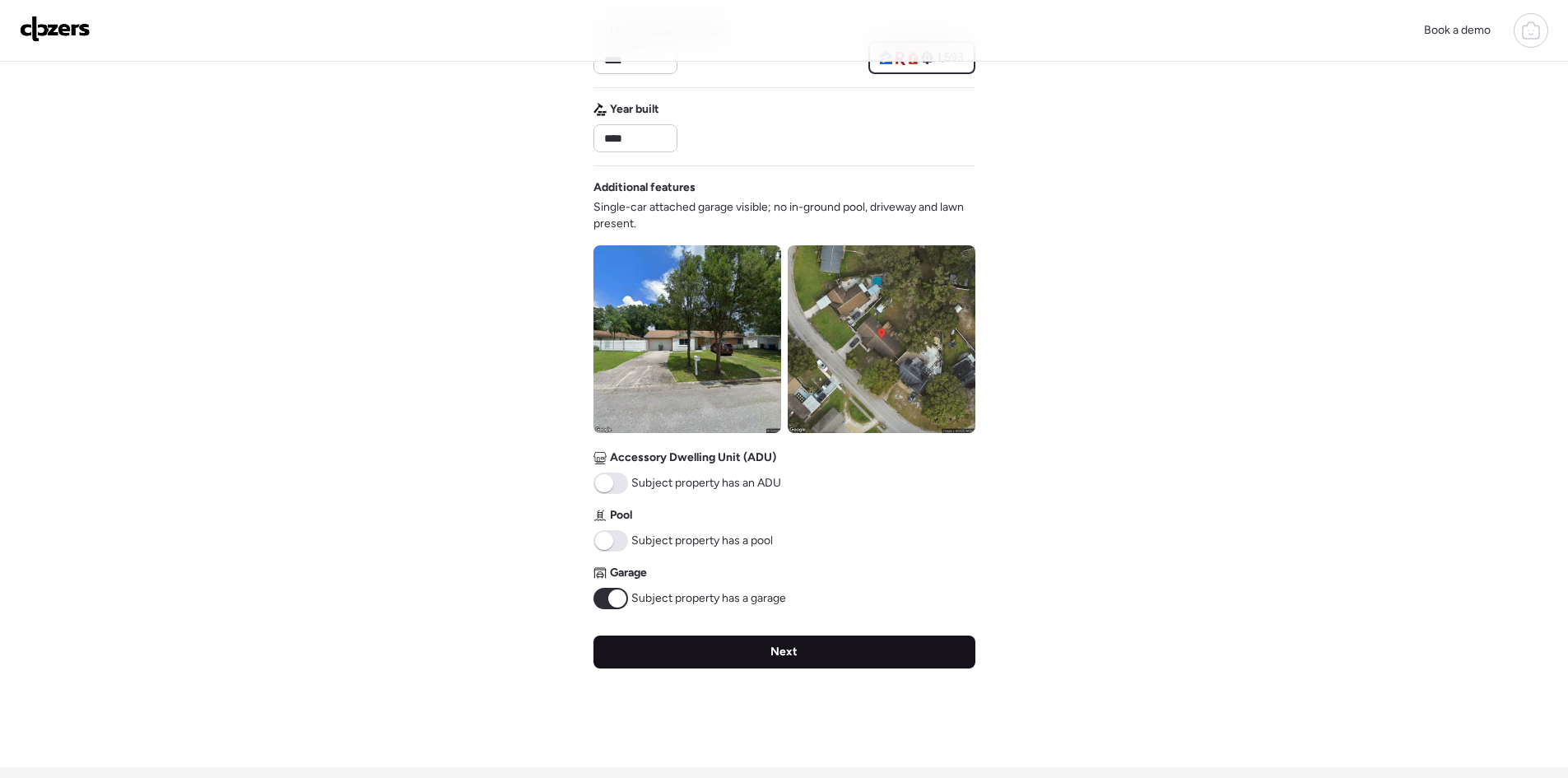
click at [808, 652] on div "Next" at bounding box center [784, 652] width 382 height 33
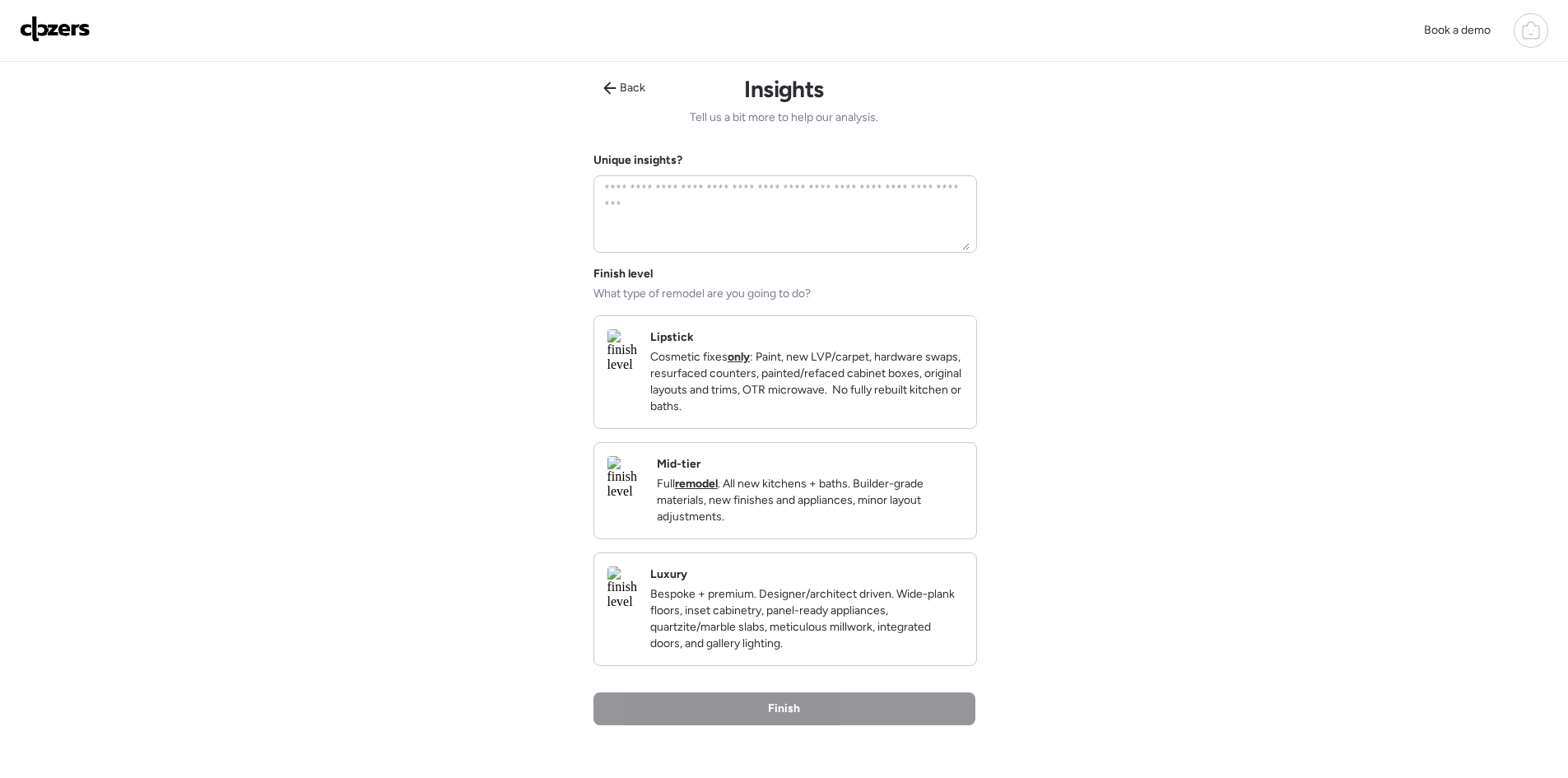
click at [832, 652] on p "Bespoke + premium. Designer/architect driven. Wide-plank floors, inset cabinetr…" at bounding box center [807, 619] width 313 height 66
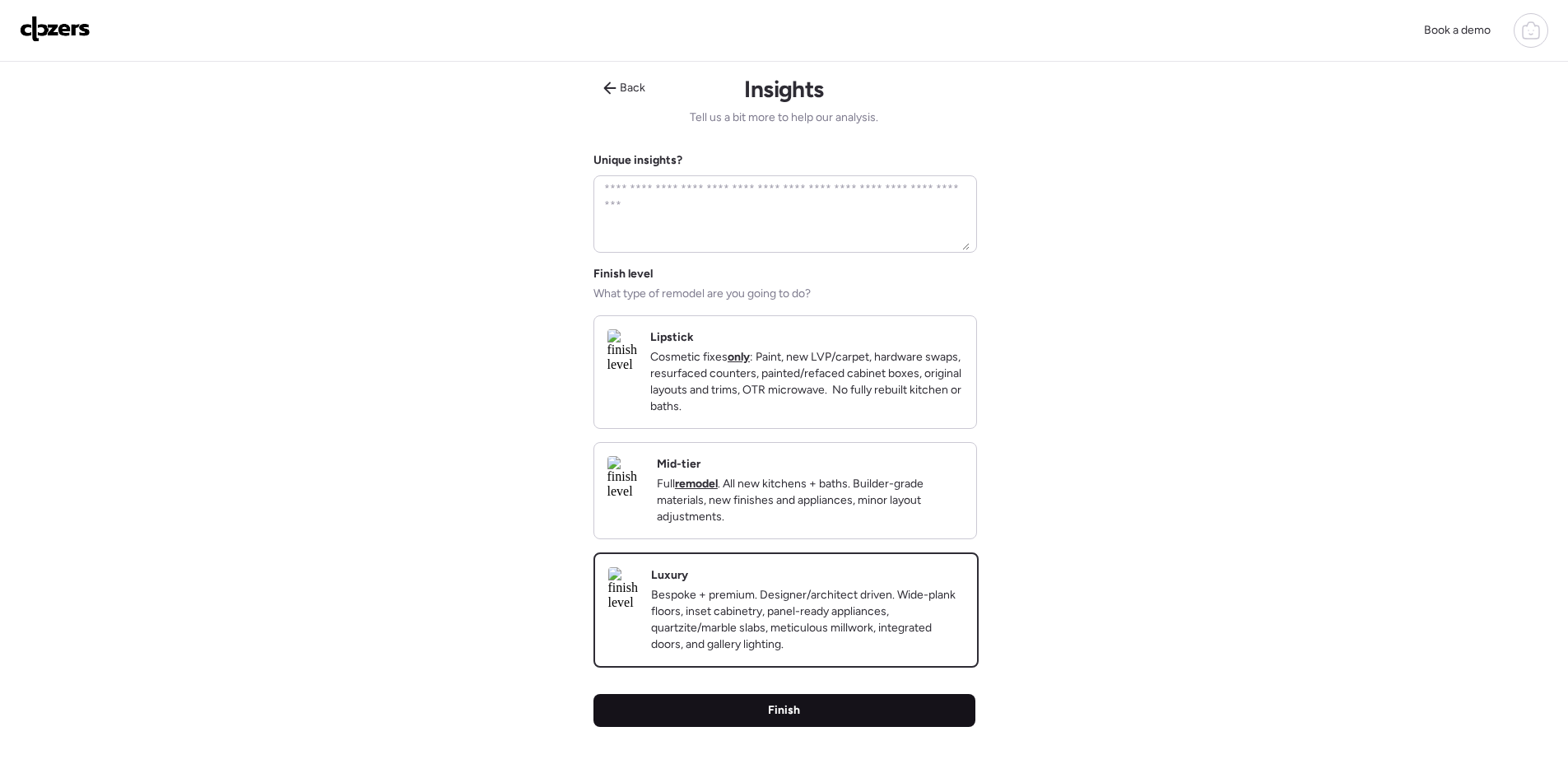
click at [824, 722] on div "Finish" at bounding box center [784, 711] width 382 height 33
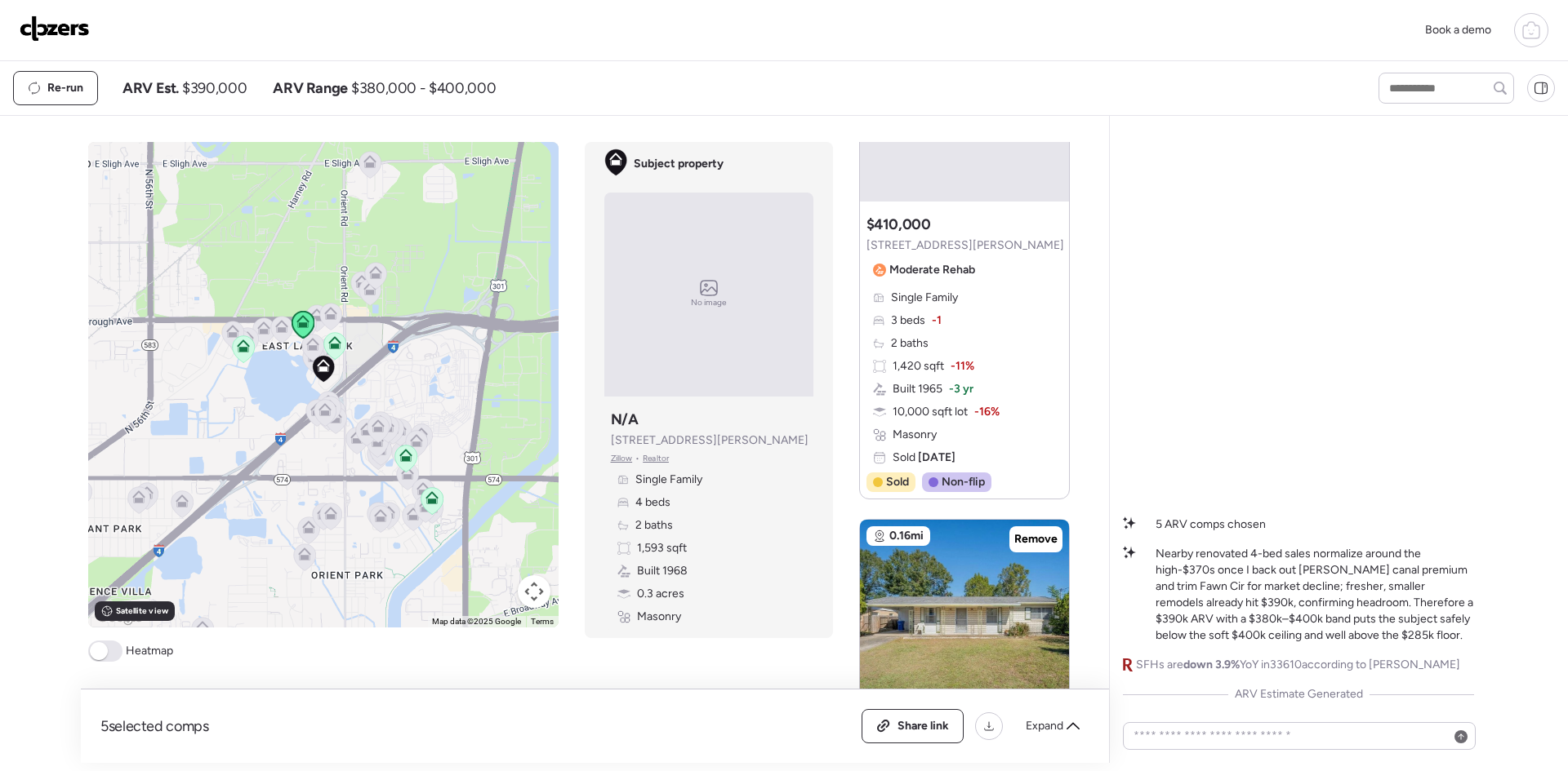
scroll to position [218, 0]
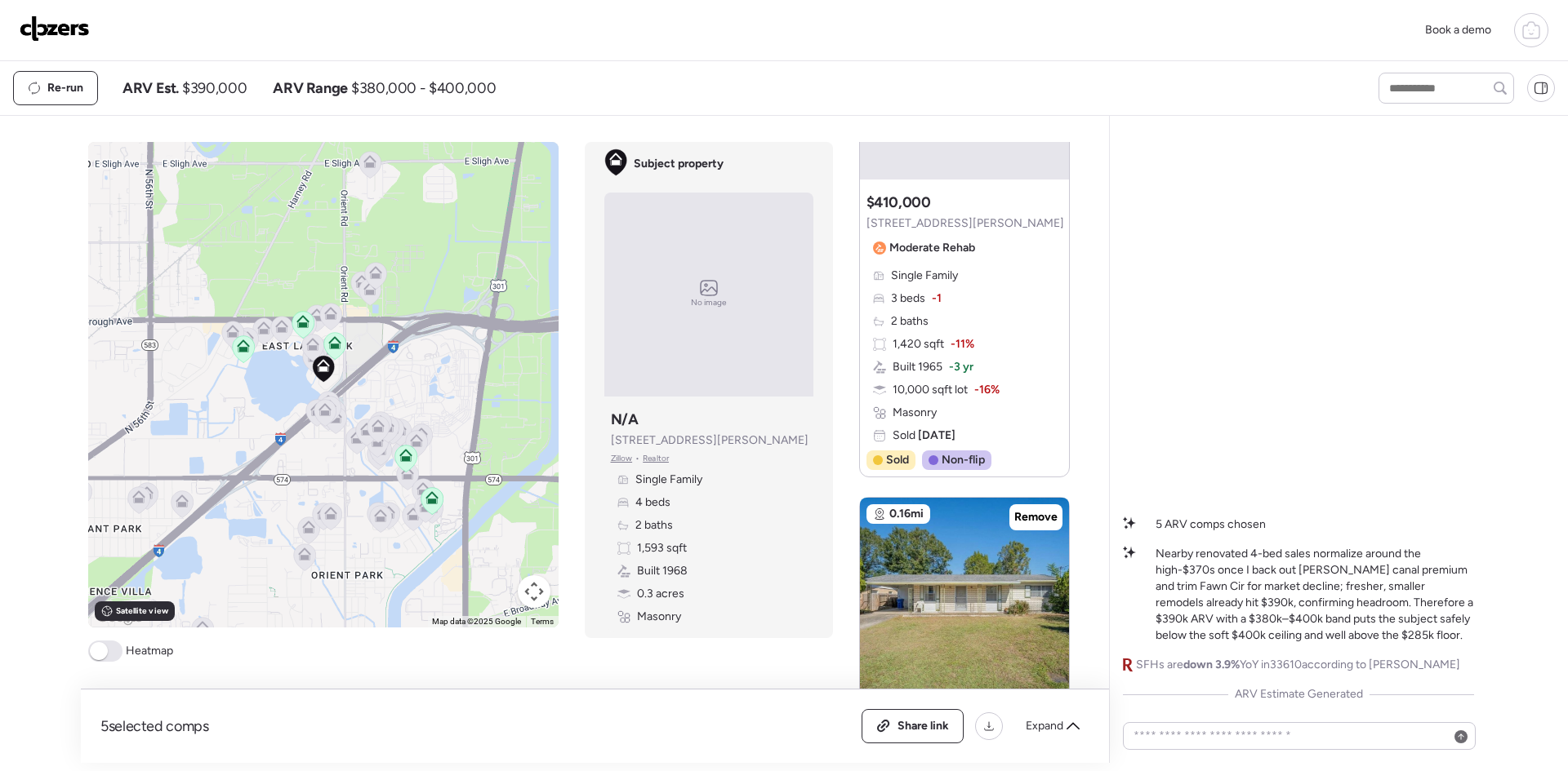
click at [104, 656] on span at bounding box center [105, 650] width 35 height 21
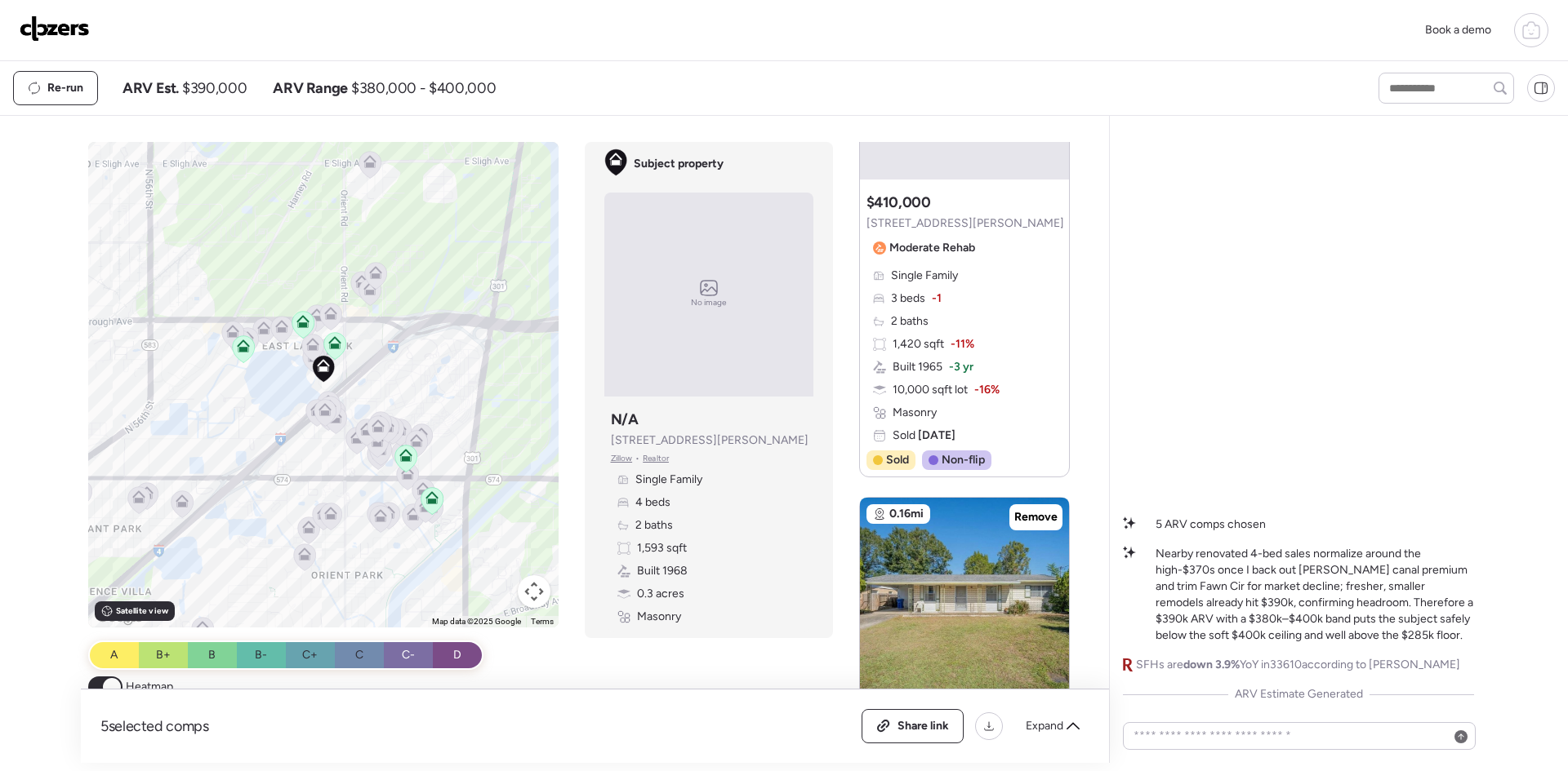
click at [111, 682] on span at bounding box center [112, 687] width 18 height 18
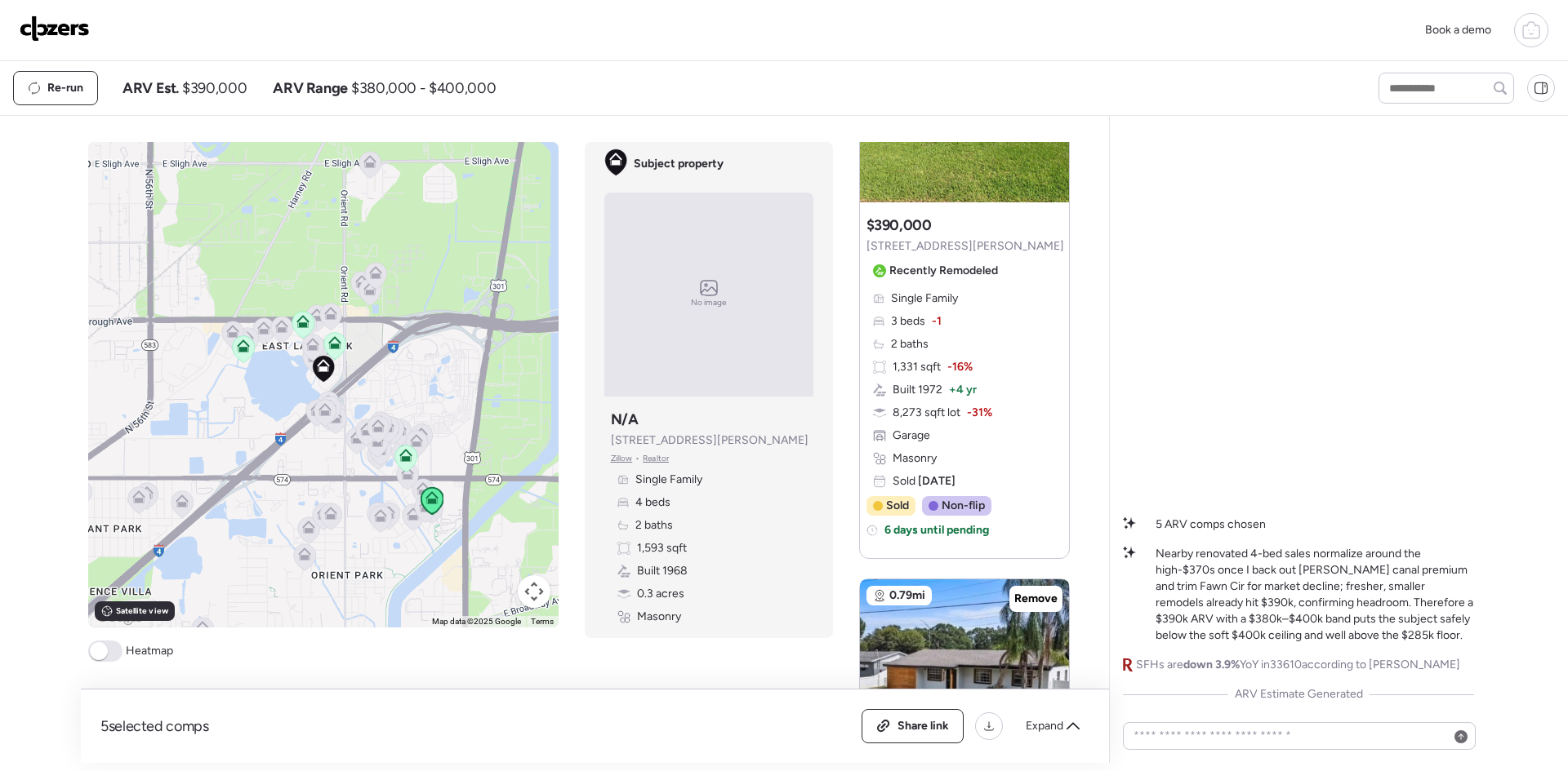
scroll to position [1741, 0]
